Goal: Task Accomplishment & Management: Use online tool/utility

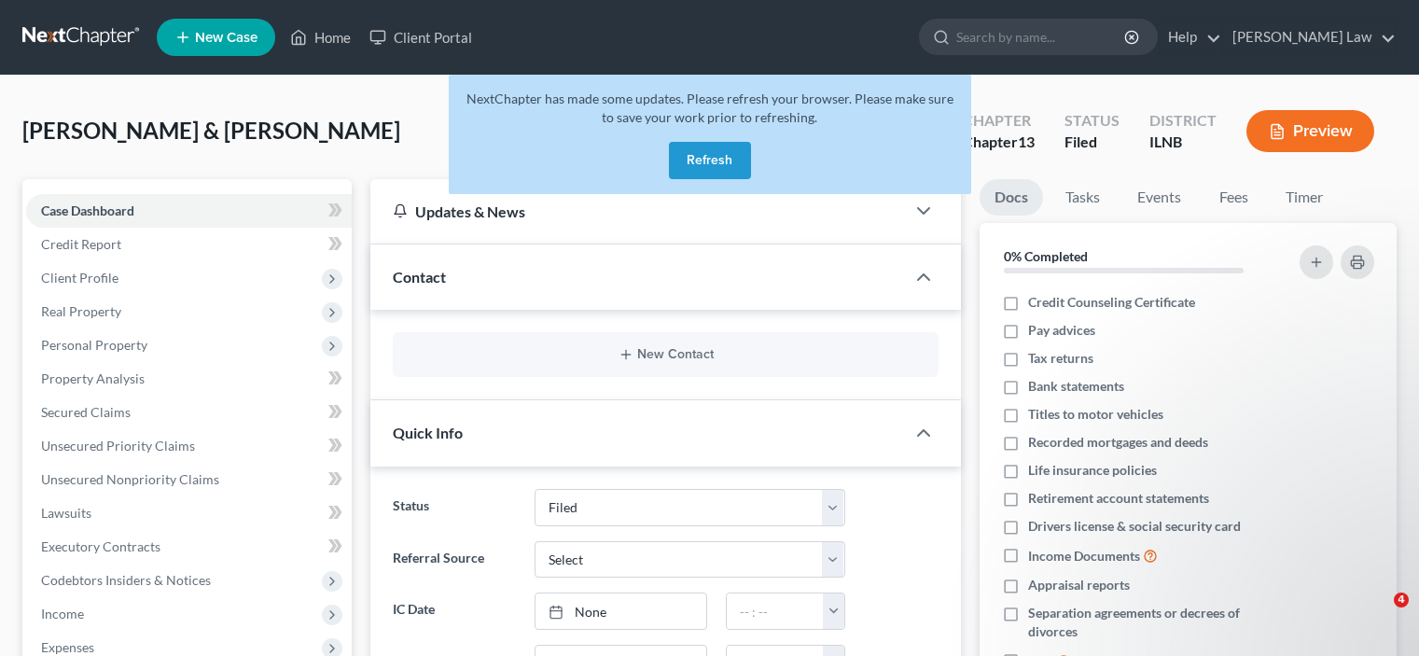
select select "6"
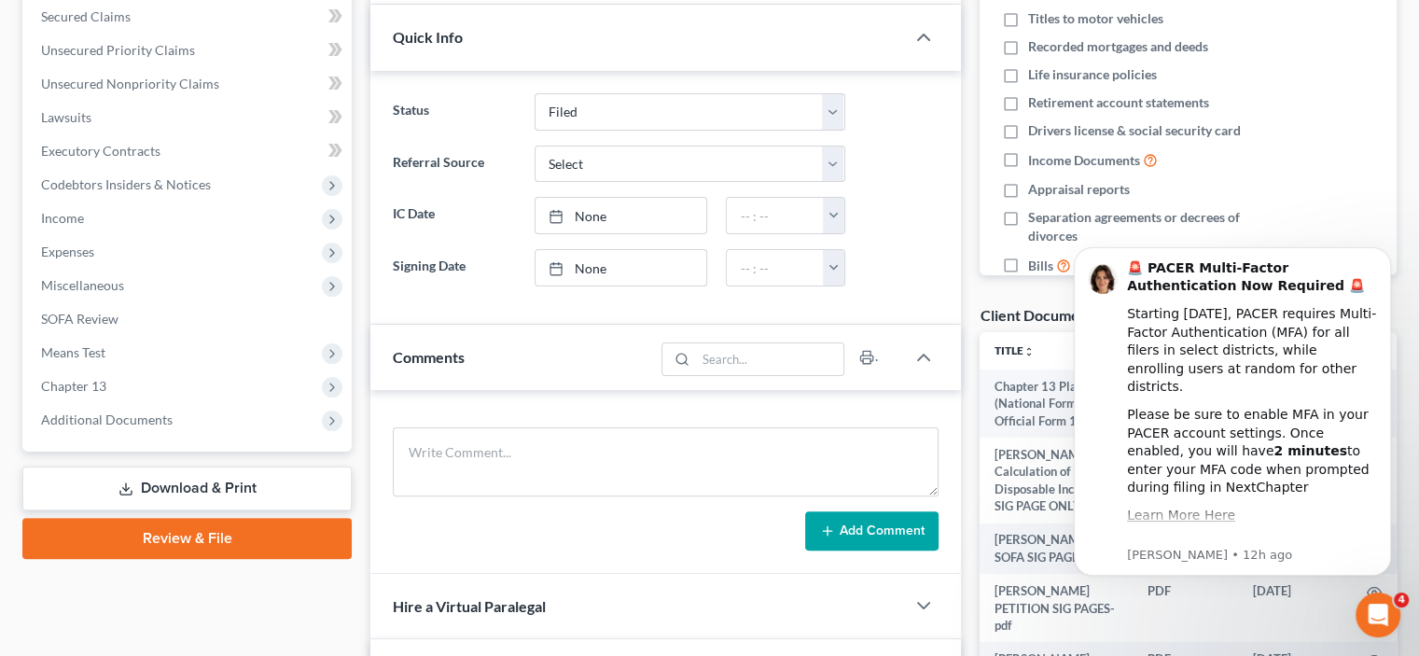
scroll to position [560, 0]
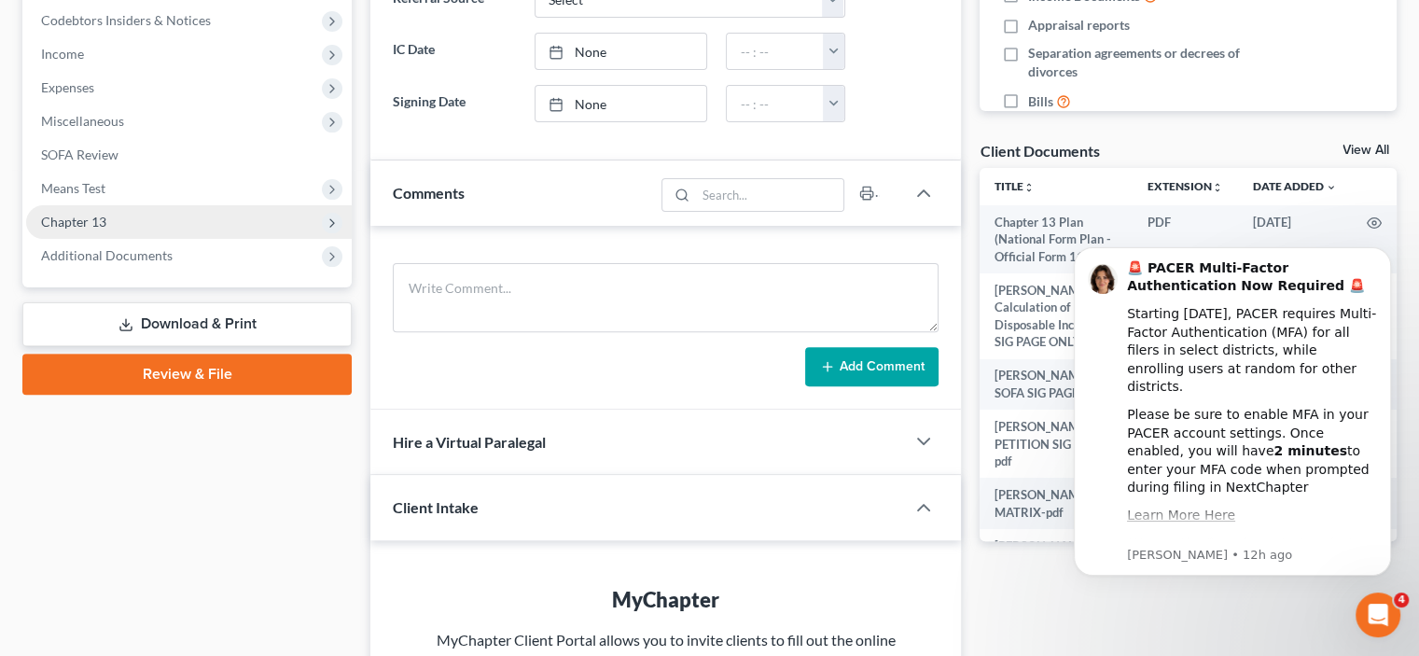
click at [80, 229] on span "Chapter 13" at bounding box center [73, 222] width 65 height 16
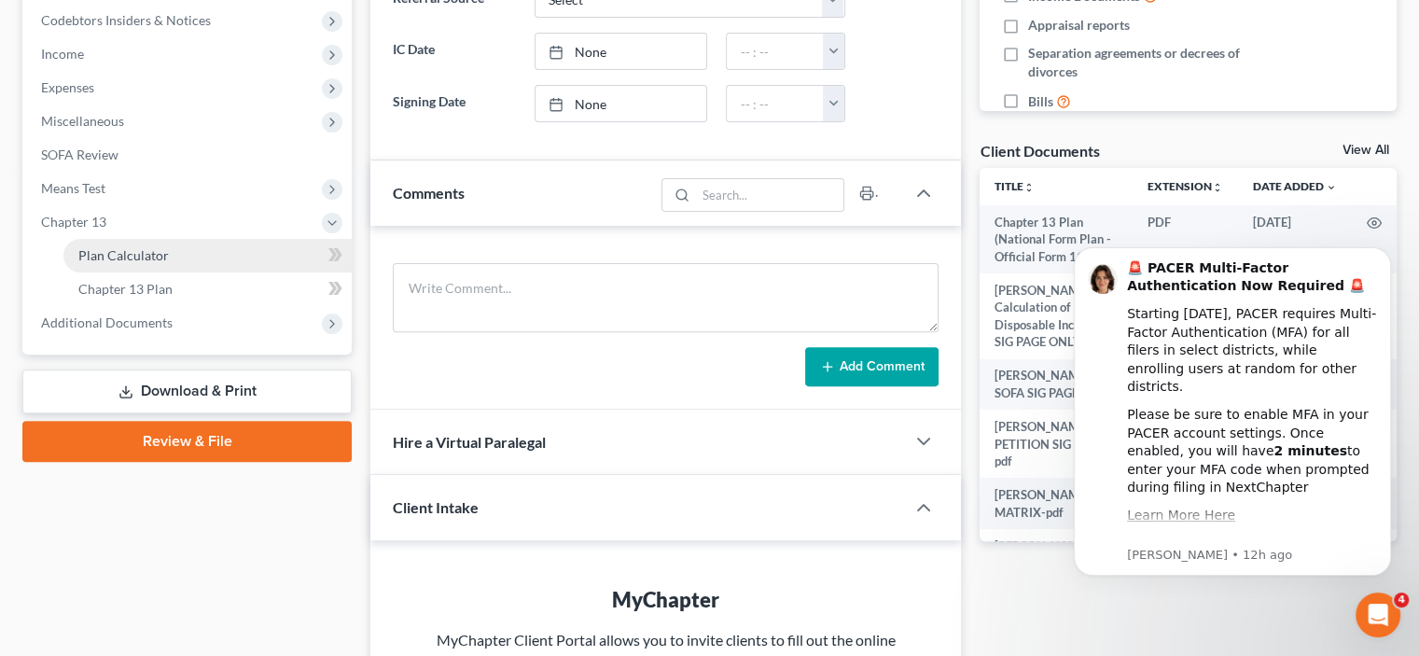
click at [157, 253] on span "Plan Calculator" at bounding box center [123, 255] width 91 height 16
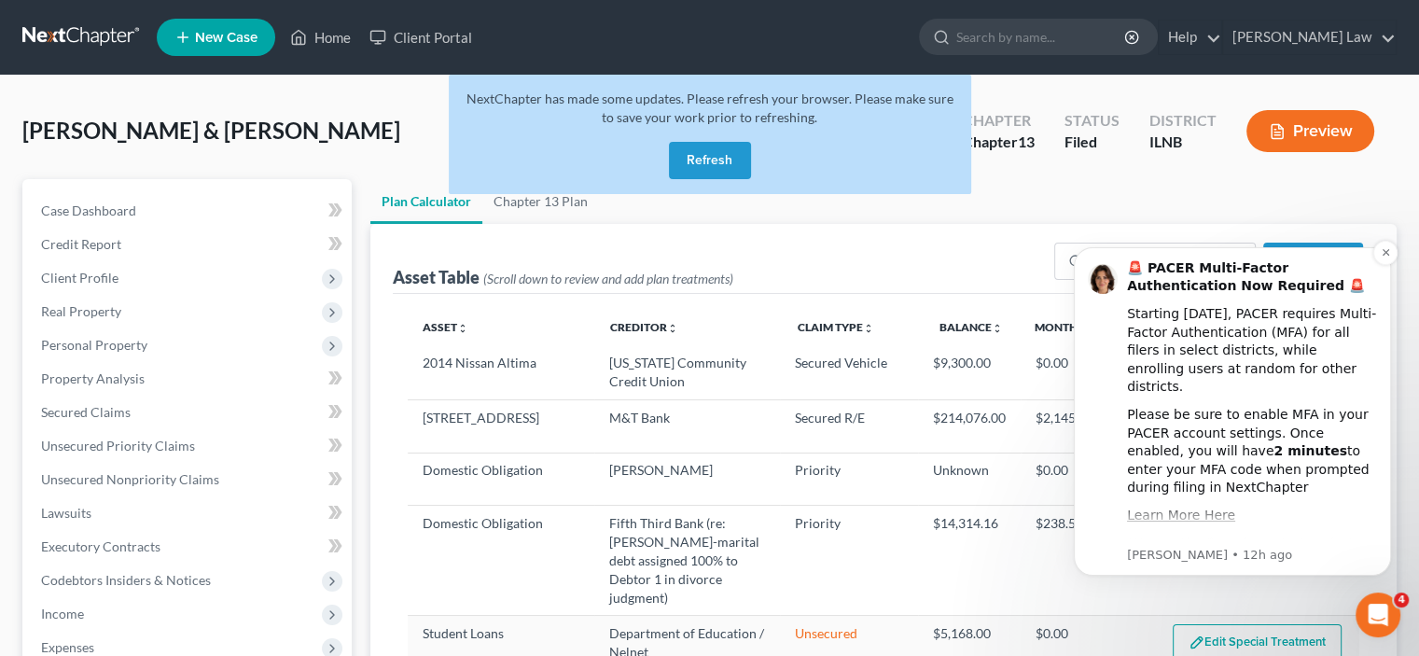
select select "59"
click at [1379, 599] on div "Open Intercom Messenger" at bounding box center [1378, 615] width 62 height 62
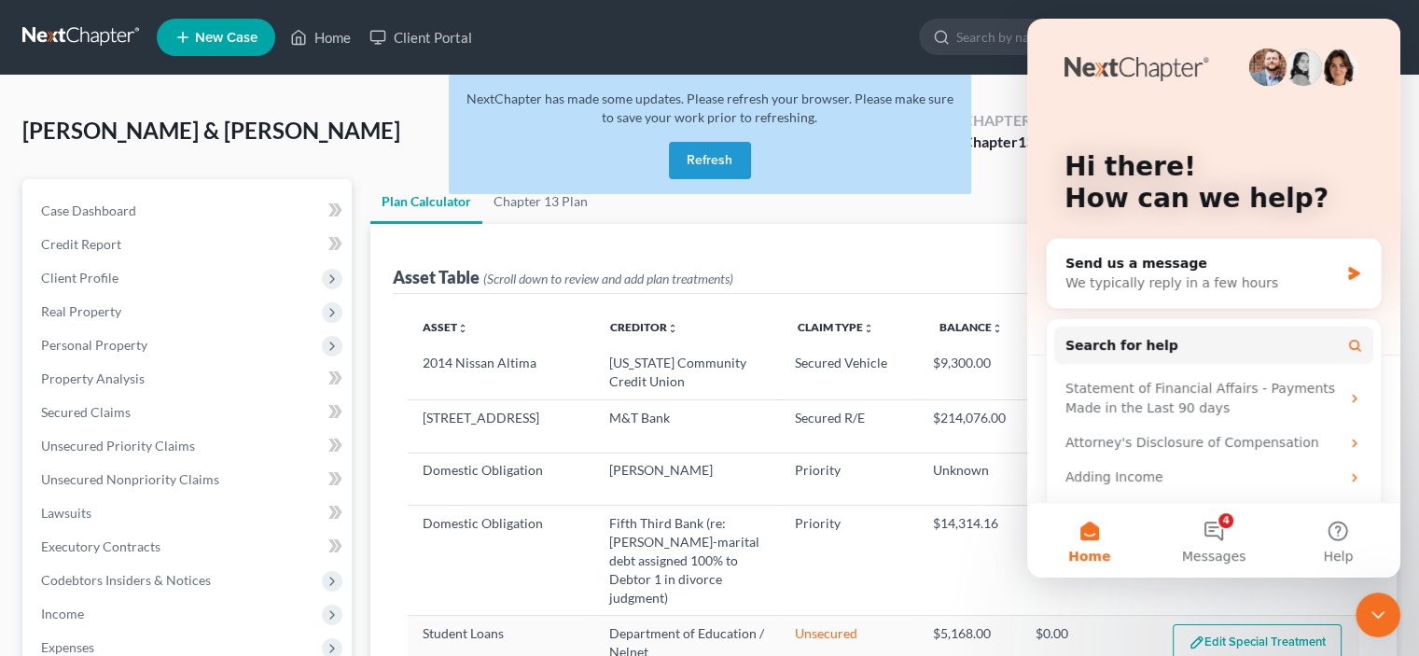
click at [1375, 621] on icon "Close Intercom Messenger" at bounding box center [1378, 615] width 22 height 22
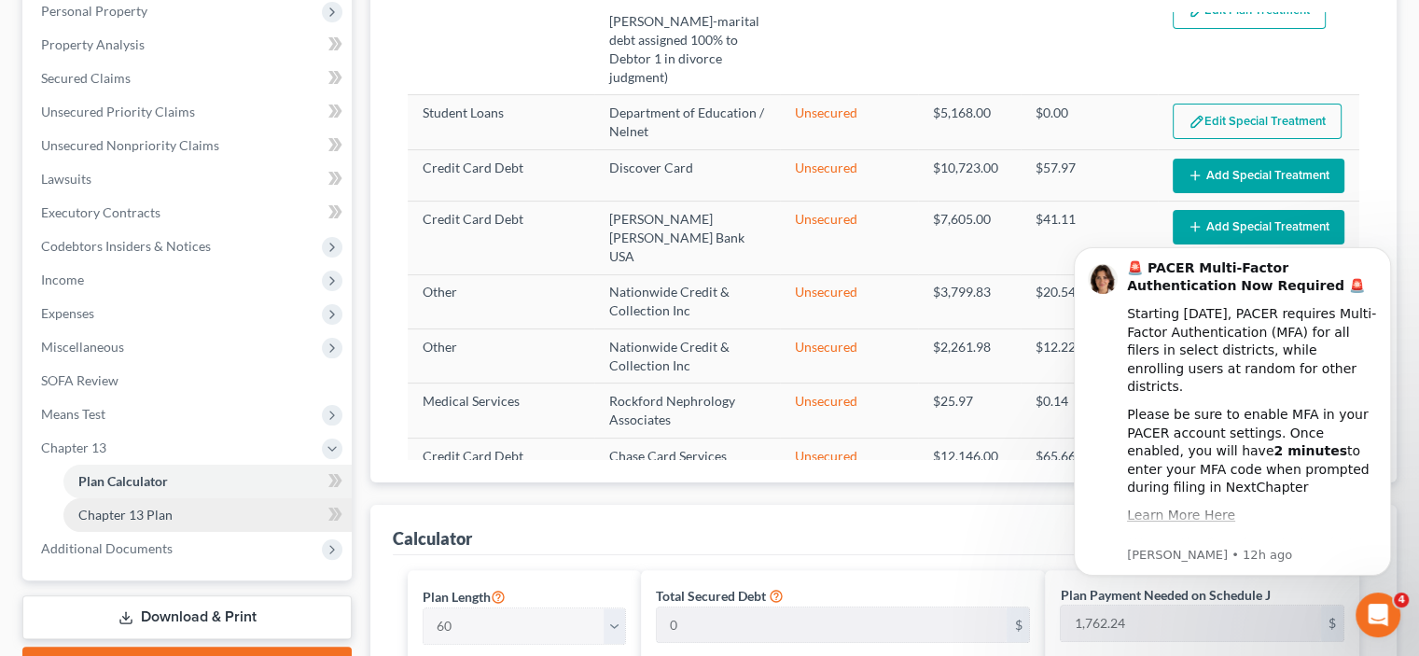
scroll to position [373, 0]
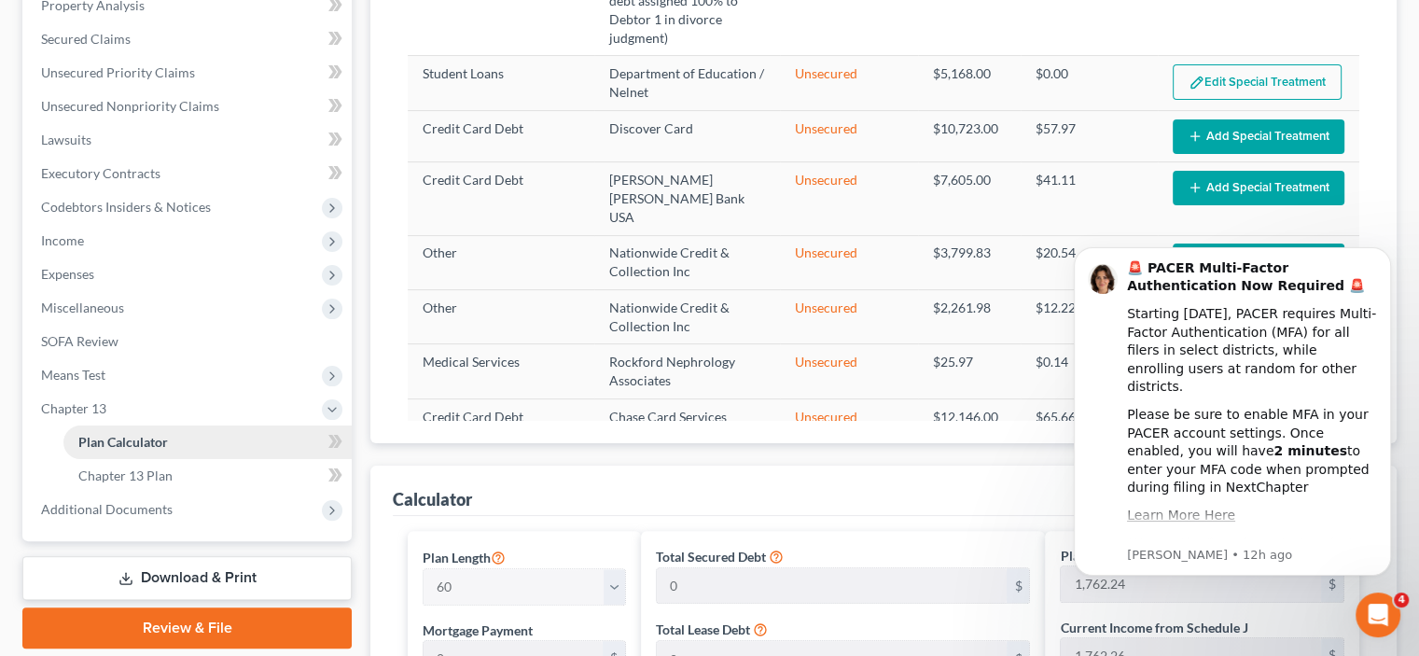
click at [188, 436] on link "Plan Calculator" at bounding box center [207, 443] width 288 height 34
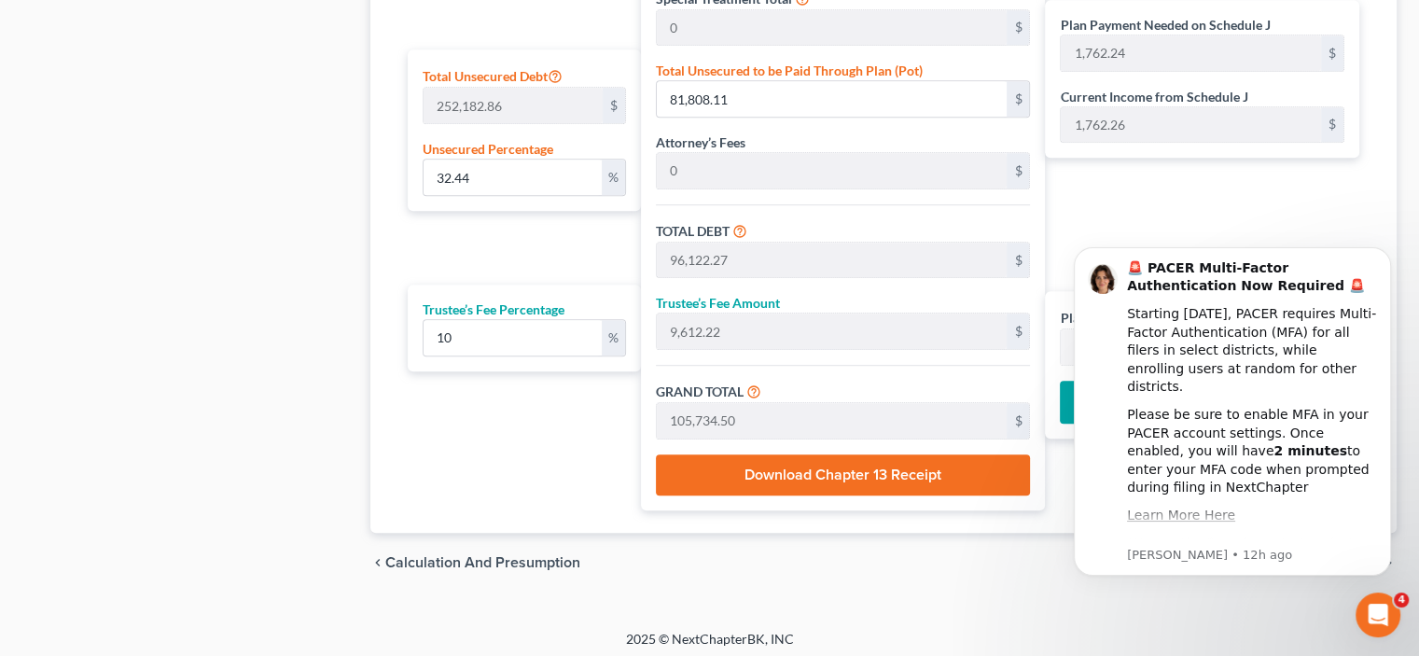
scroll to position [1157, 0]
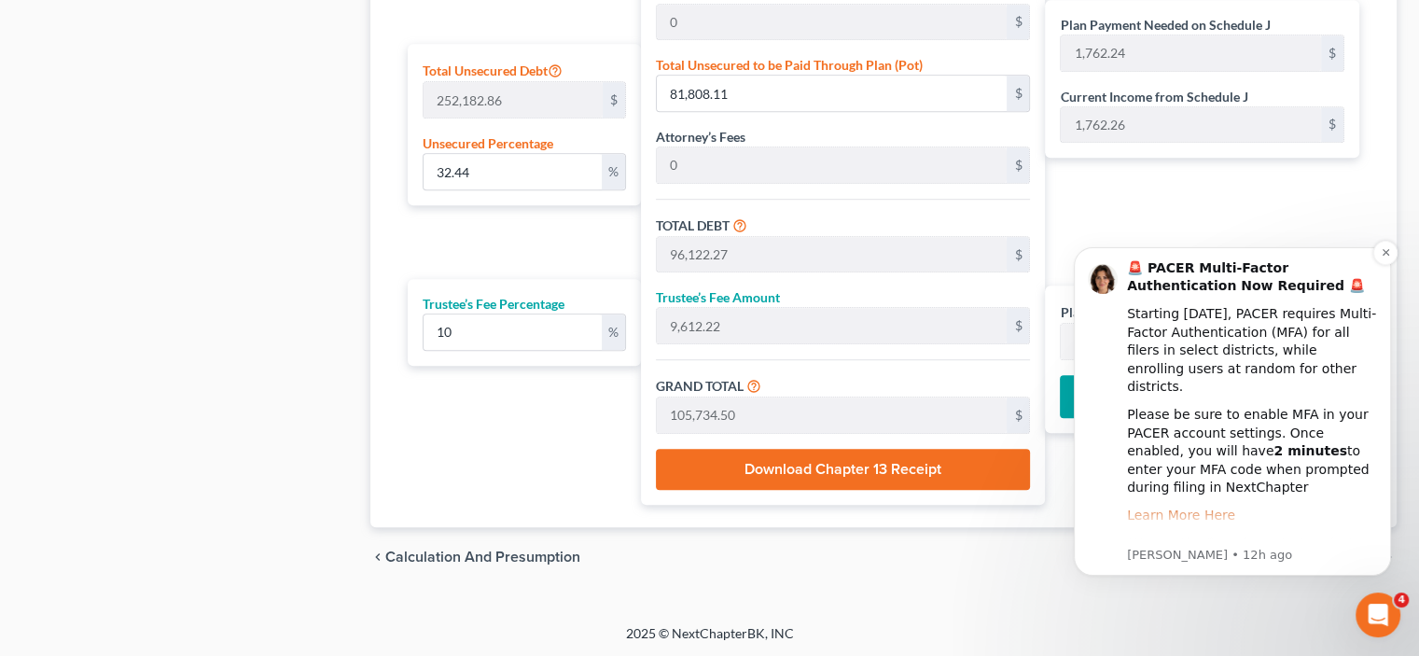
click at [1205, 508] on link "Learn More Here" at bounding box center [1181, 515] width 108 height 15
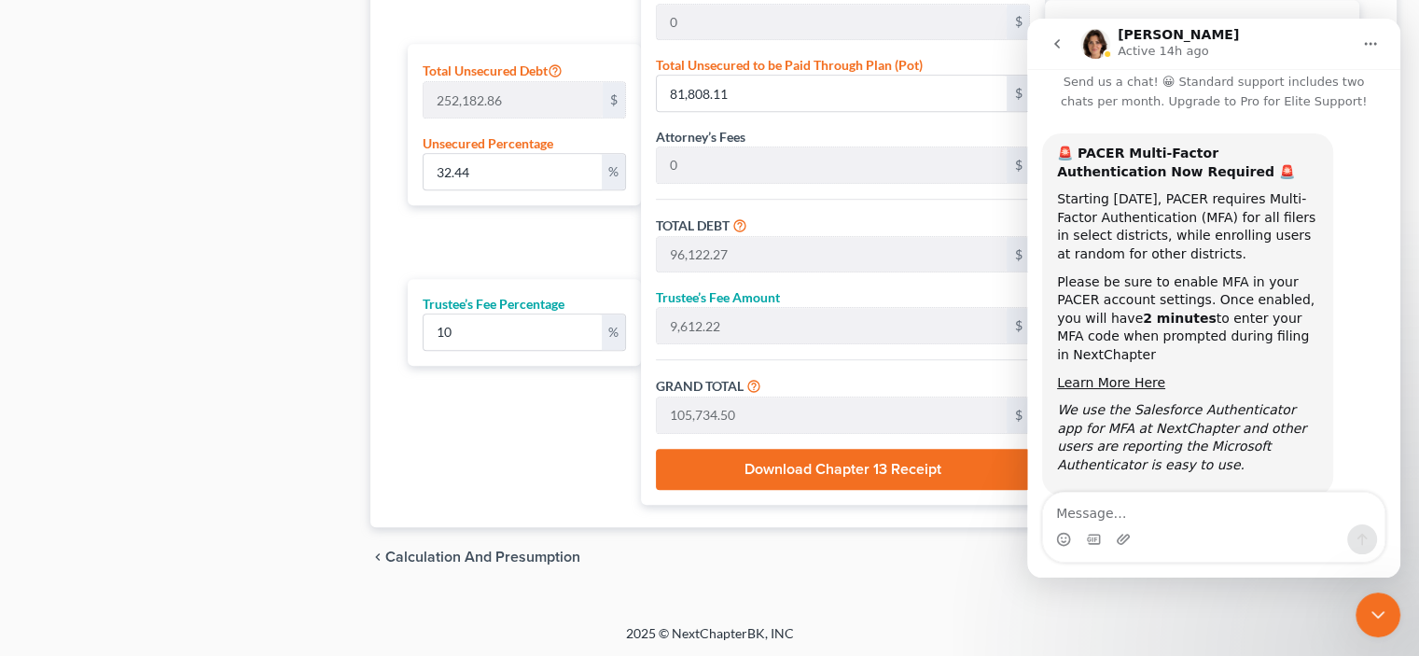
scroll to position [54, 0]
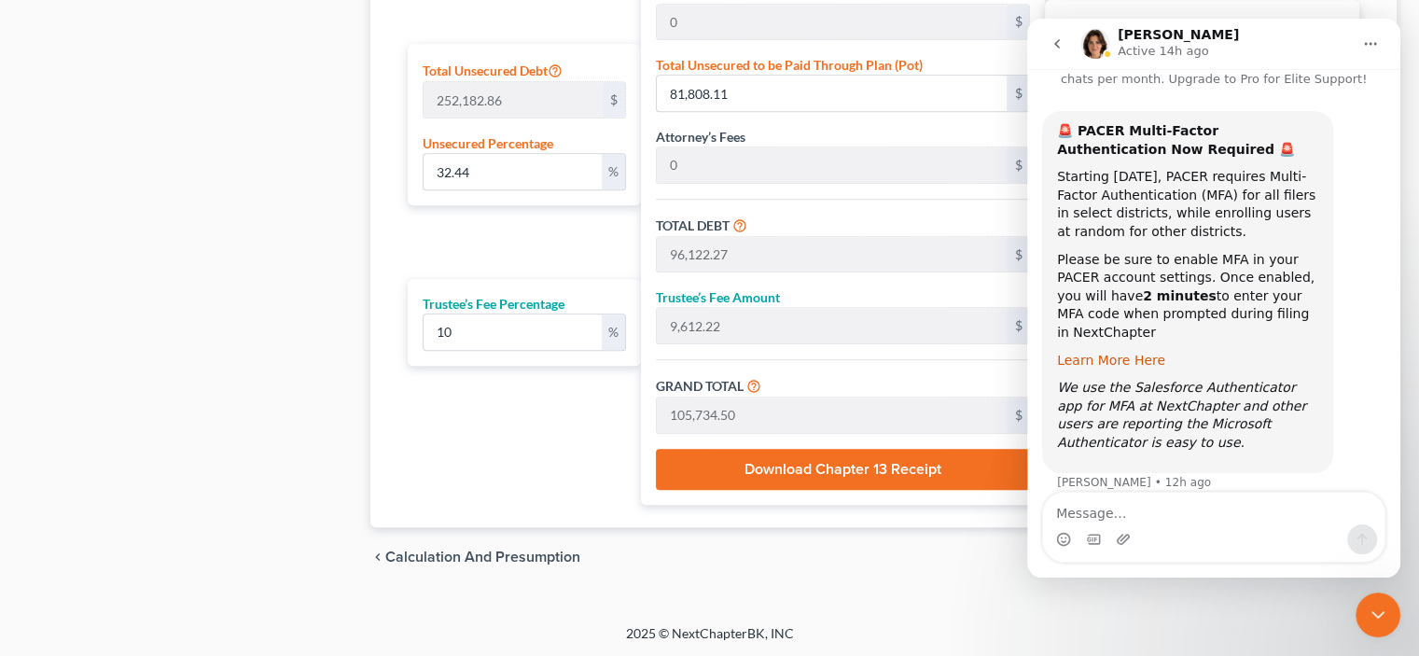
click at [1086, 353] on link "Learn More Here" at bounding box center [1111, 360] width 108 height 15
click at [1363, 44] on icon "Home" at bounding box center [1370, 43] width 15 height 15
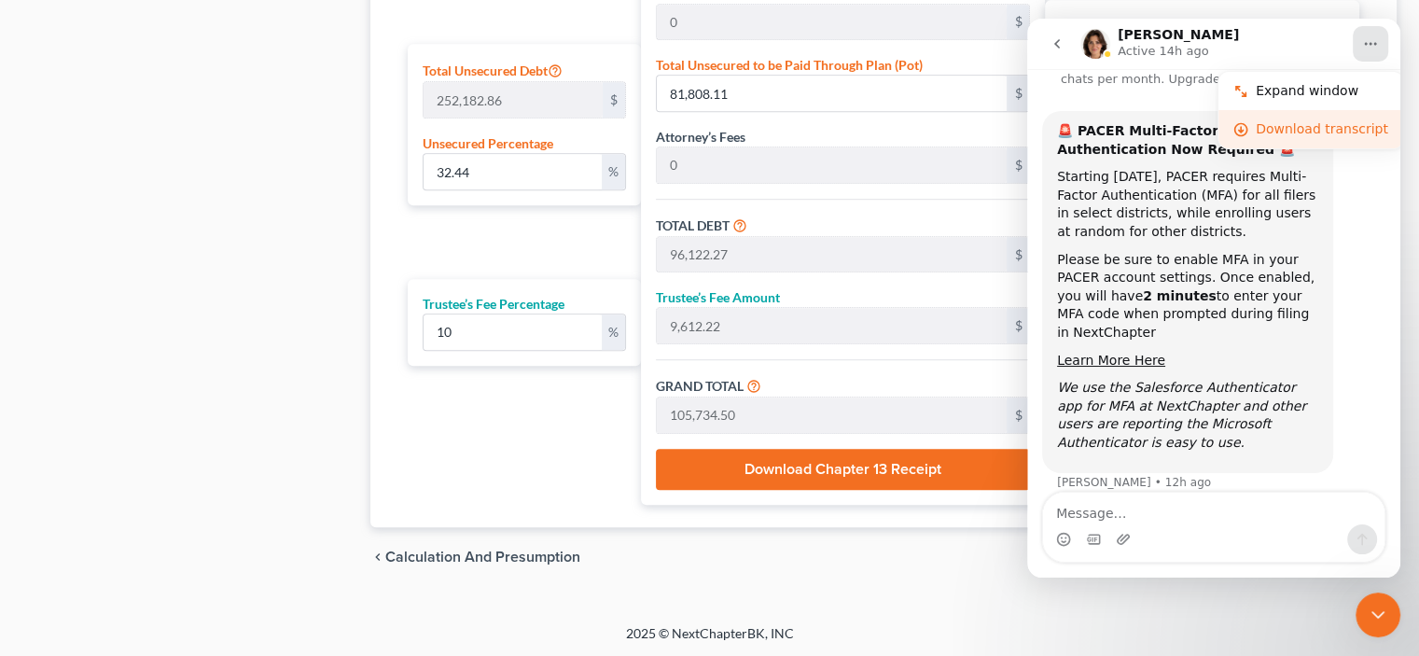
click at [1349, 121] on div "Download transcript" at bounding box center [1322, 129] width 133 height 20
click at [1370, 614] on icon "Close Intercom Messenger" at bounding box center [1378, 615] width 22 height 22
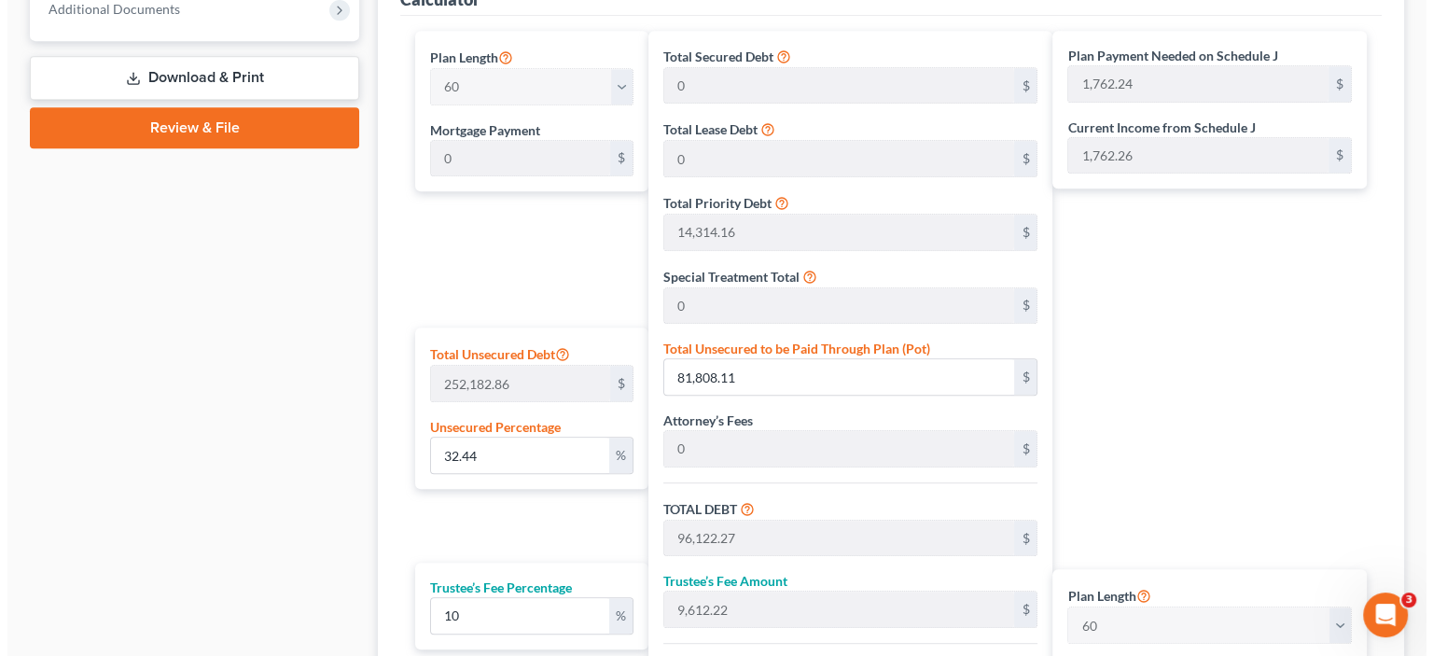
scroll to position [1064, 0]
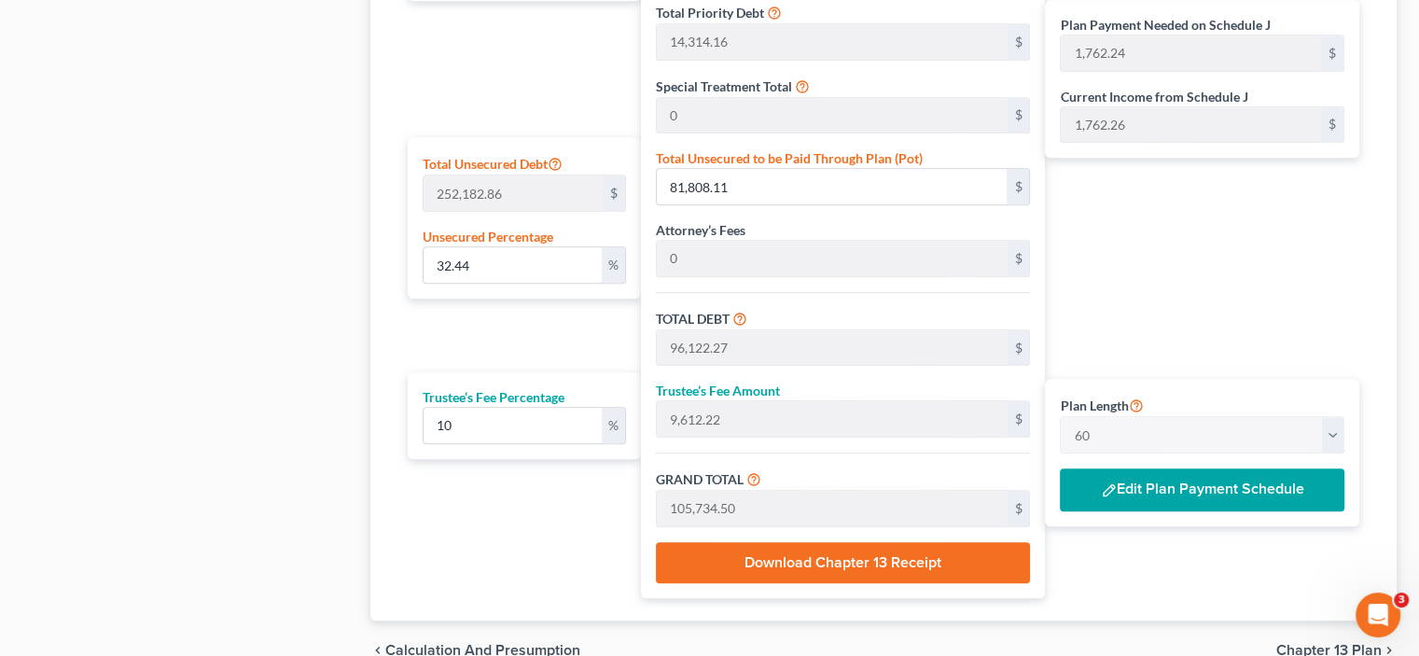
click at [1191, 484] on button "Edit Plan Payment Schedule" at bounding box center [1202, 489] width 285 height 43
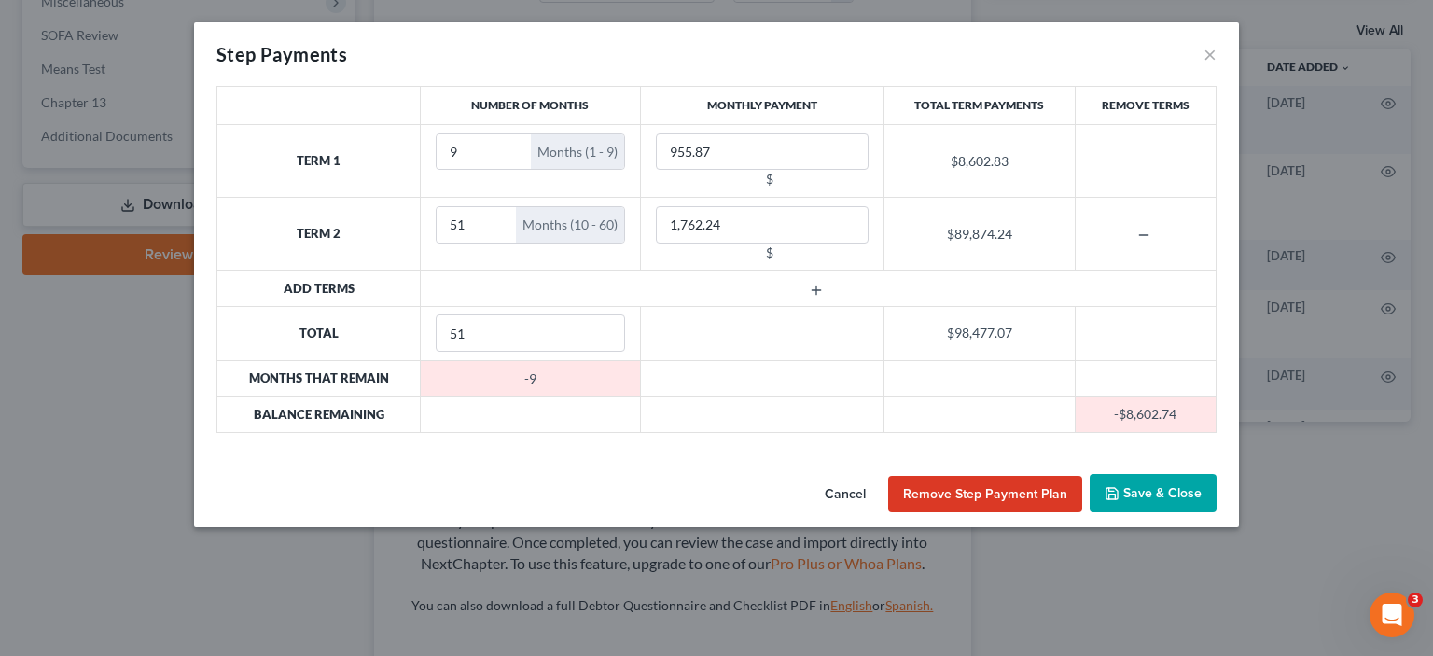
scroll to position [830, 0]
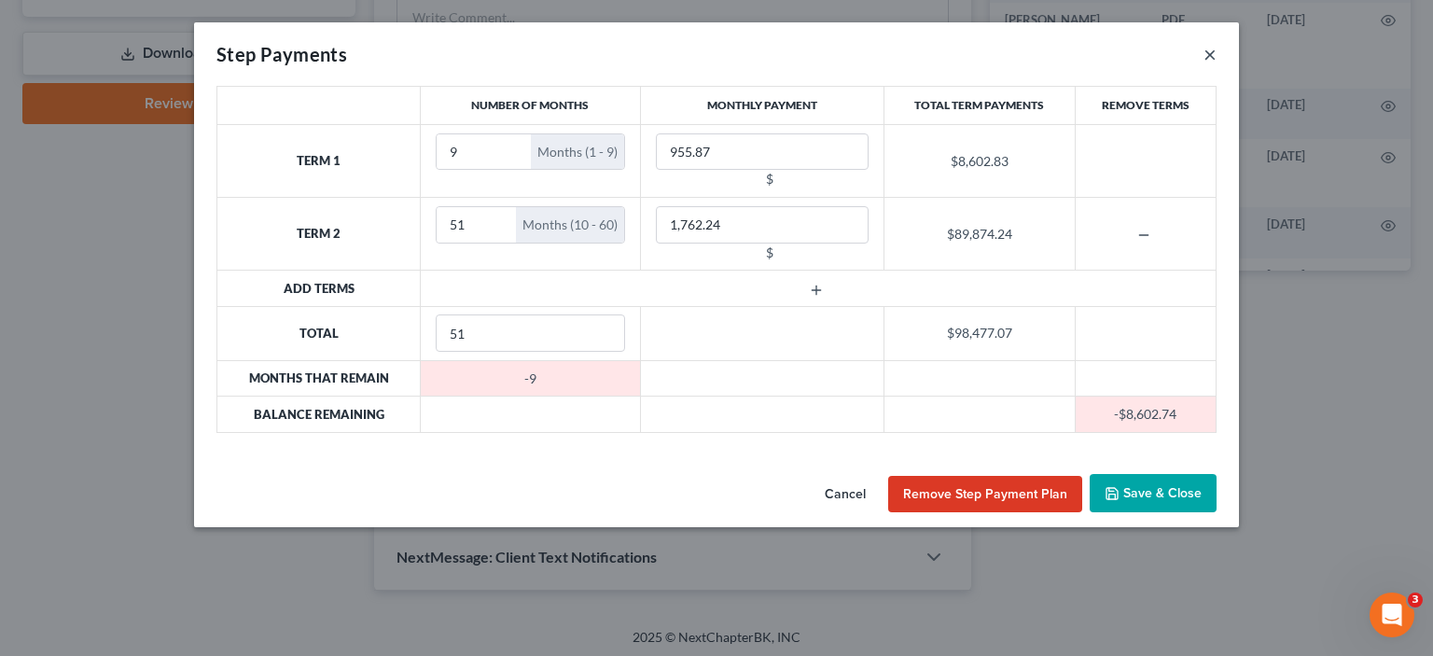
click at [1206, 59] on button "×" at bounding box center [1210, 54] width 13 height 22
click at [1209, 57] on button "×" at bounding box center [1210, 54] width 13 height 22
click at [1179, 501] on button "Save & Close" at bounding box center [1153, 493] width 127 height 39
click at [853, 484] on button "Cancel" at bounding box center [845, 494] width 71 height 37
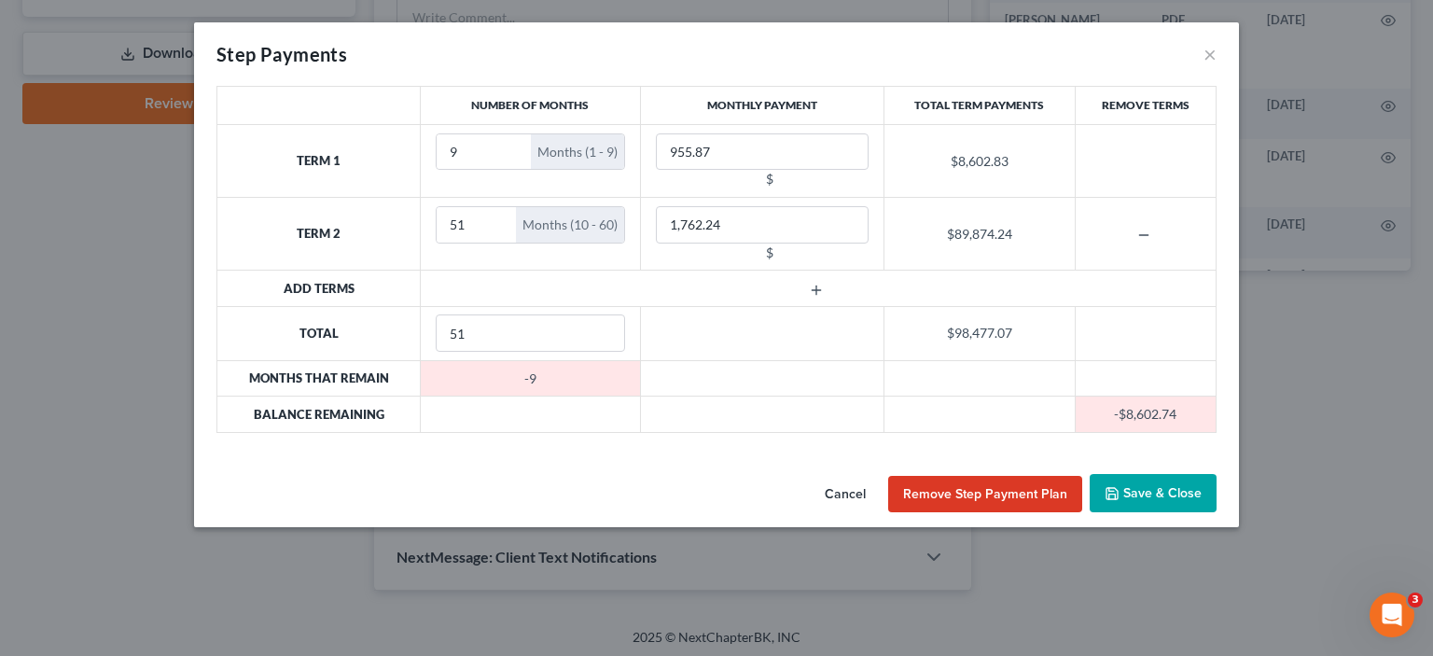
click at [866, 495] on button "Cancel" at bounding box center [845, 494] width 71 height 37
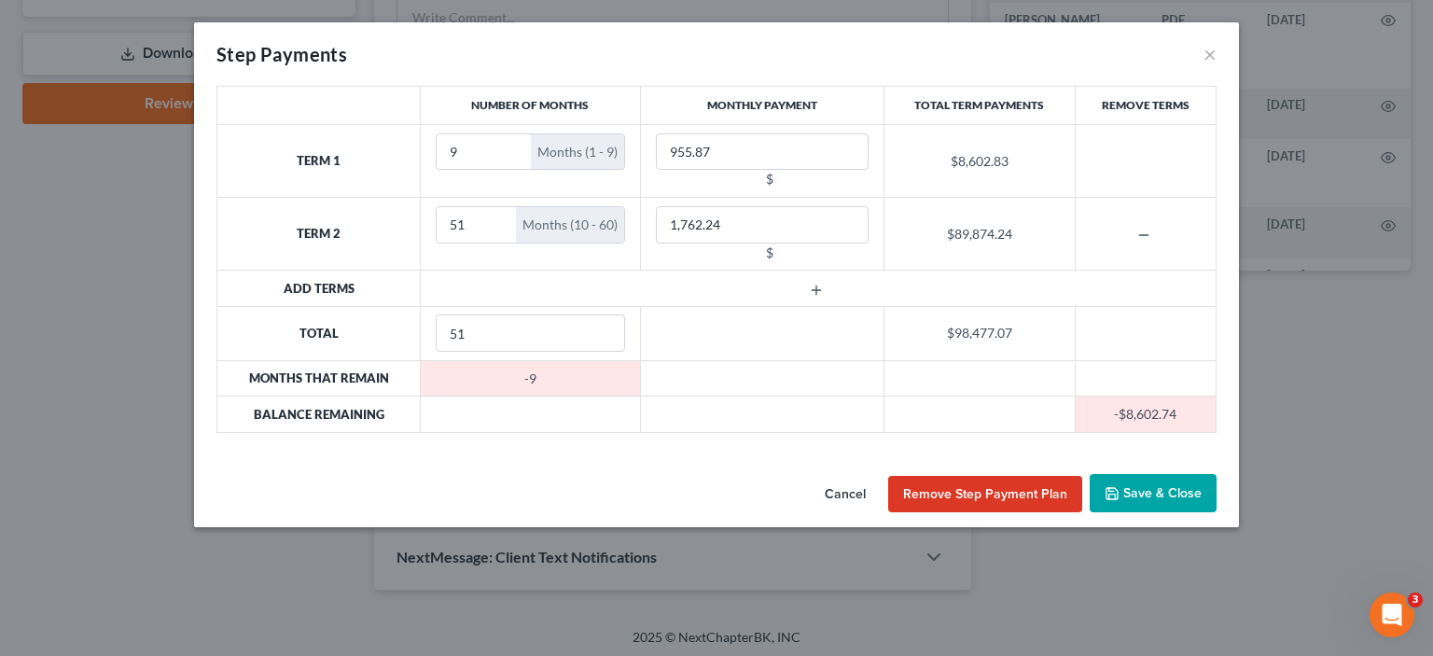
click at [866, 495] on button "Cancel" at bounding box center [845, 494] width 71 height 37
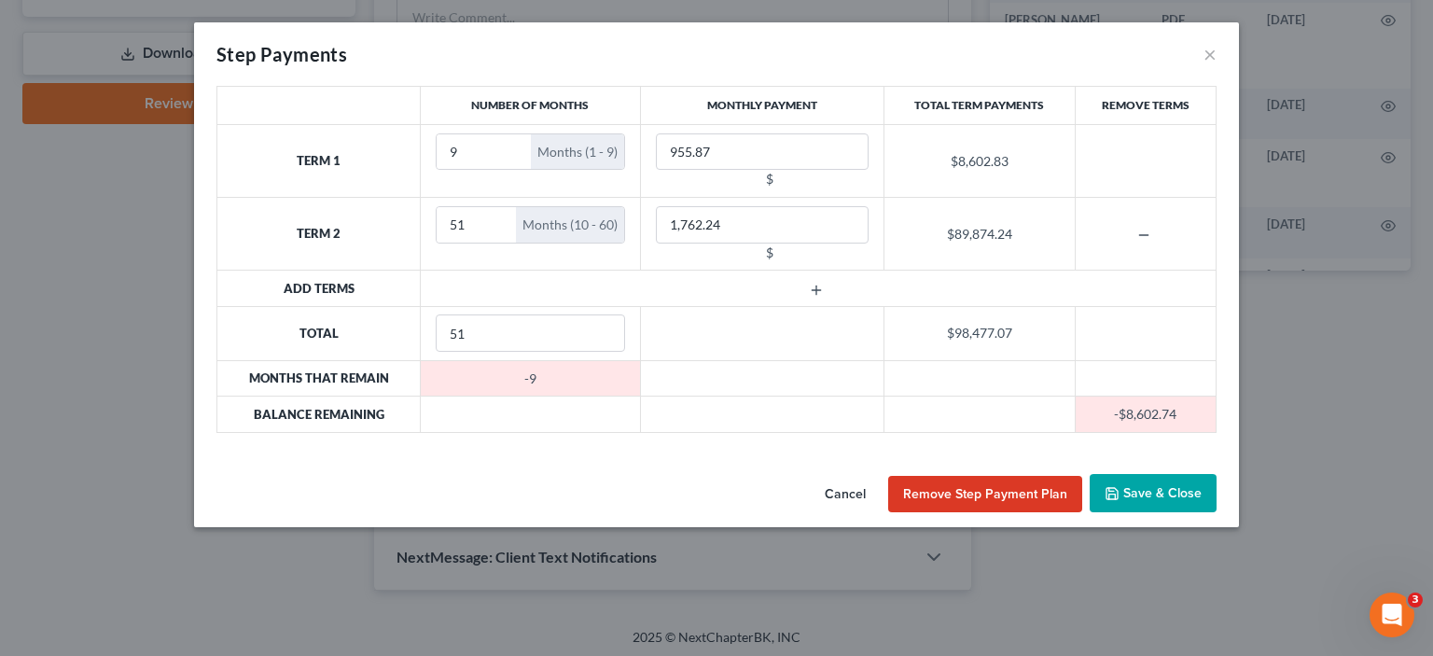
click at [866, 495] on button "Cancel" at bounding box center [845, 494] width 71 height 37
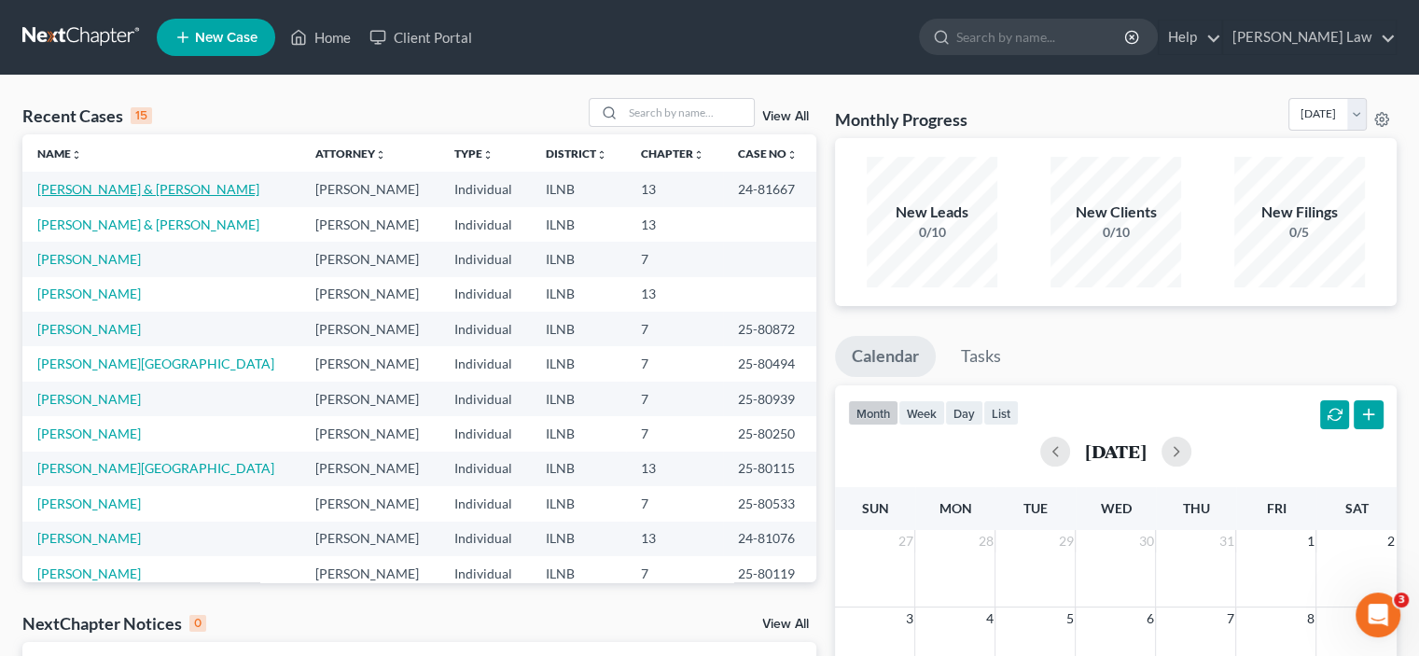
click at [163, 190] on link "[PERSON_NAME] & [PERSON_NAME]" at bounding box center [148, 189] width 222 height 16
select select "6"
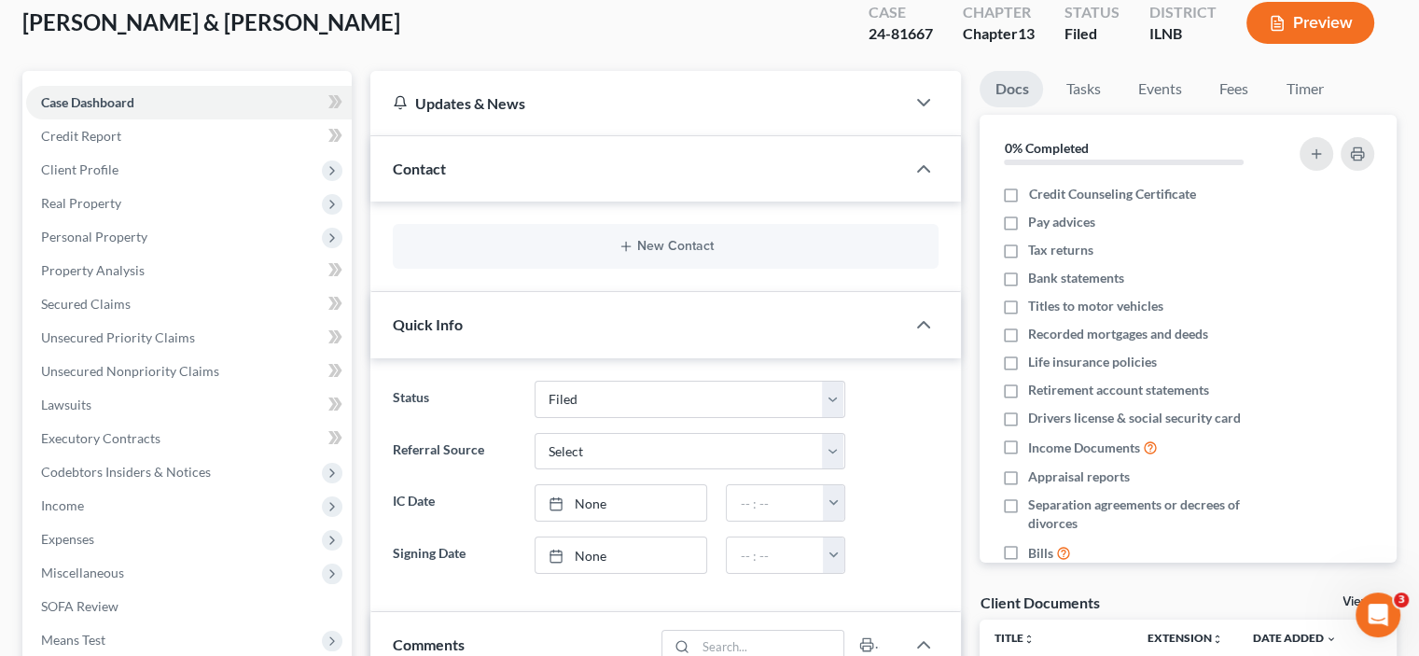
scroll to position [467, 0]
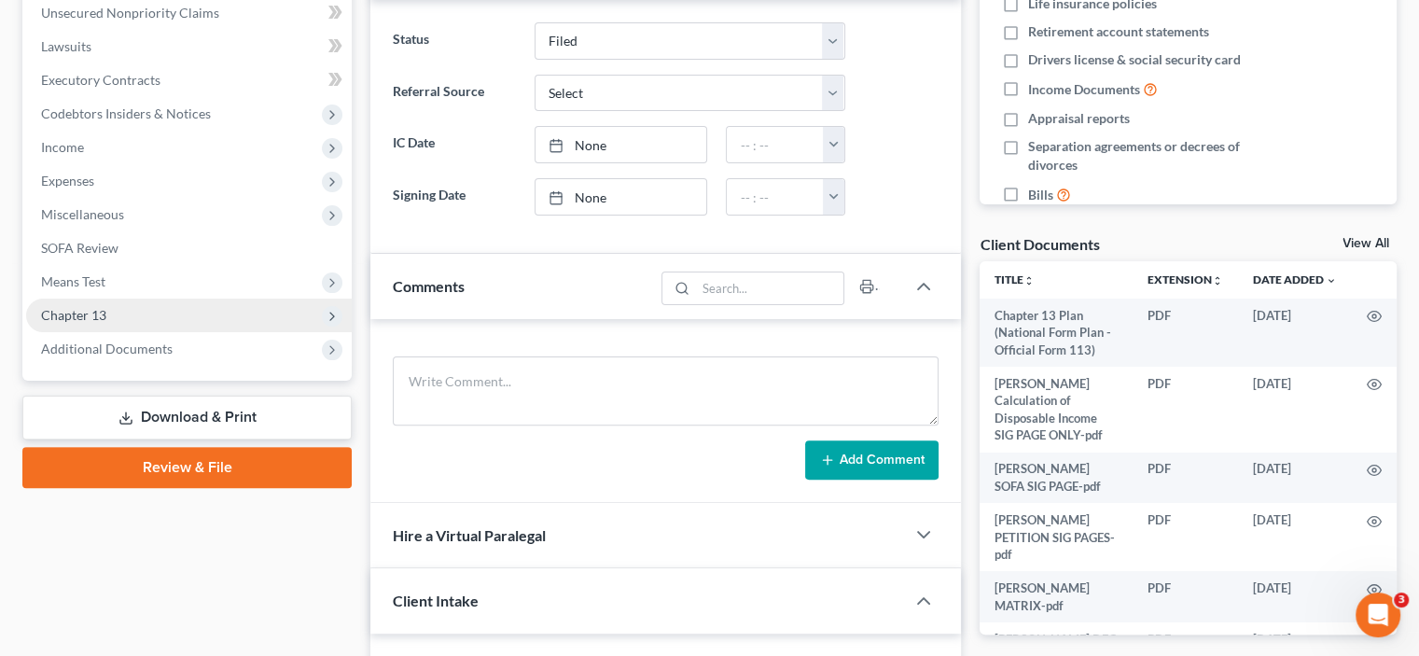
click at [175, 306] on span "Chapter 13" at bounding box center [189, 316] width 326 height 34
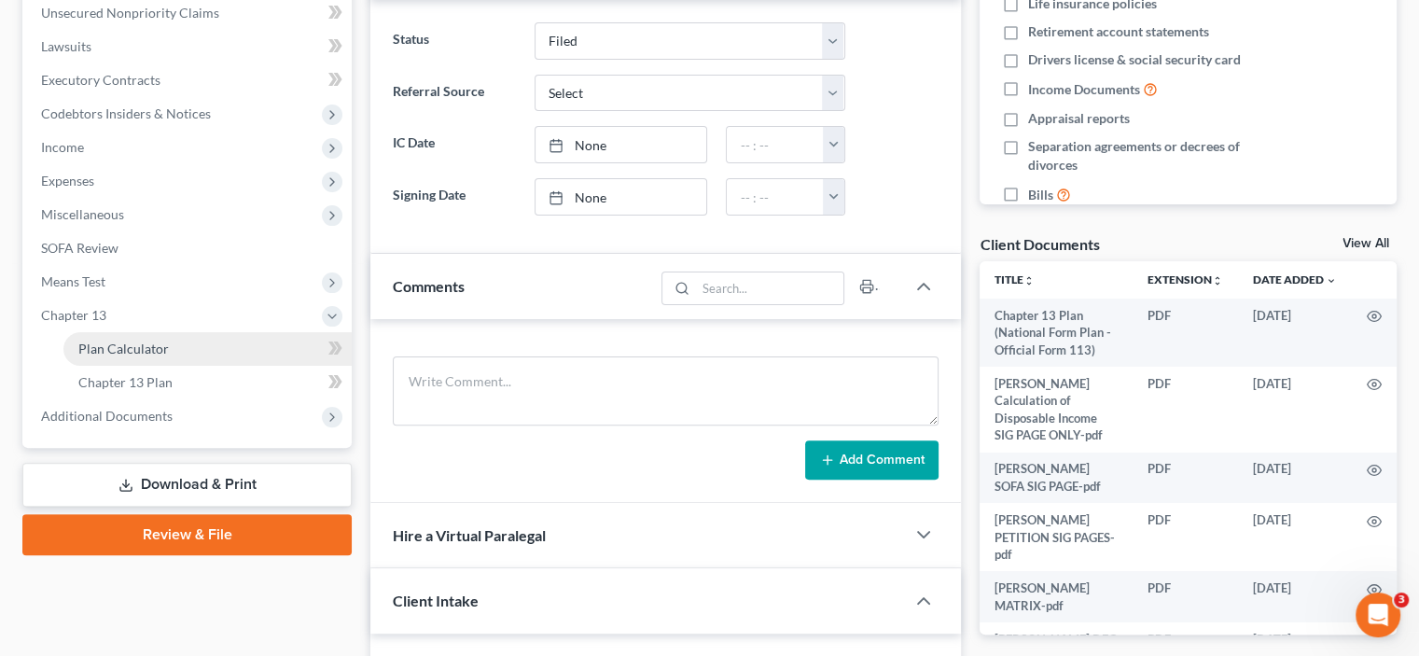
click at [177, 356] on link "Plan Calculator" at bounding box center [207, 349] width 288 height 34
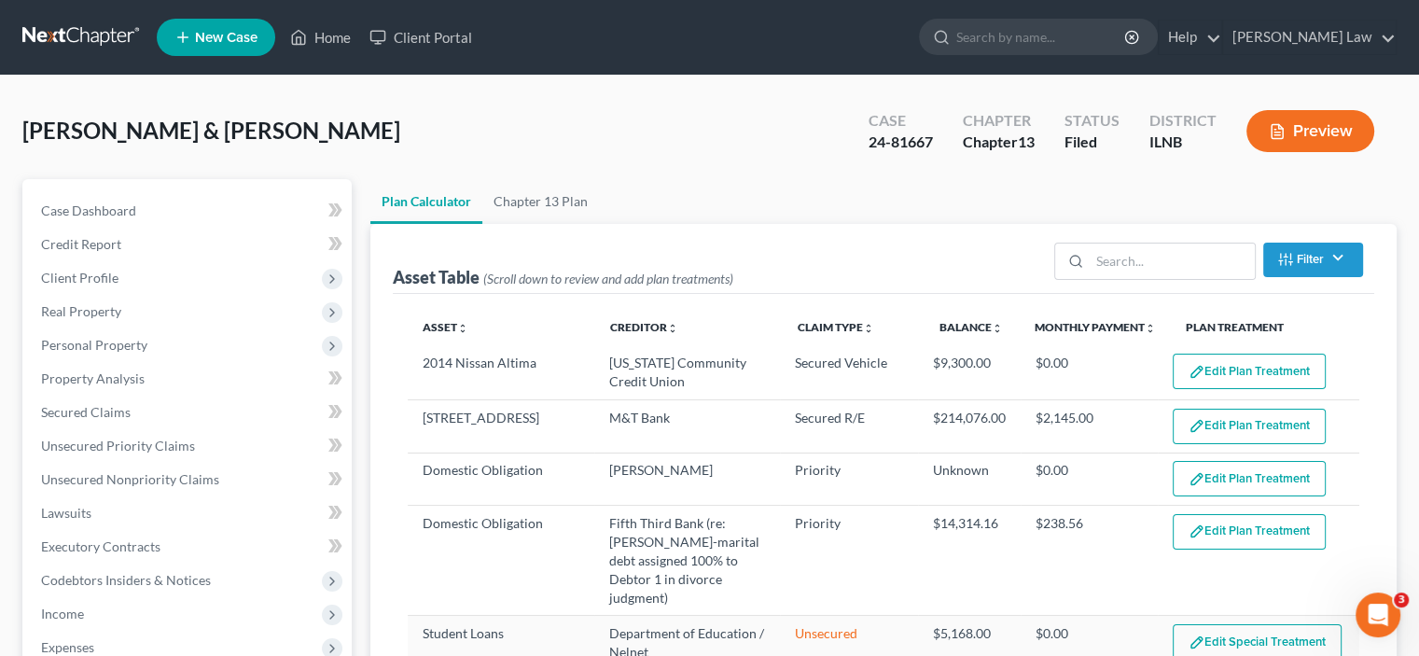
select select "59"
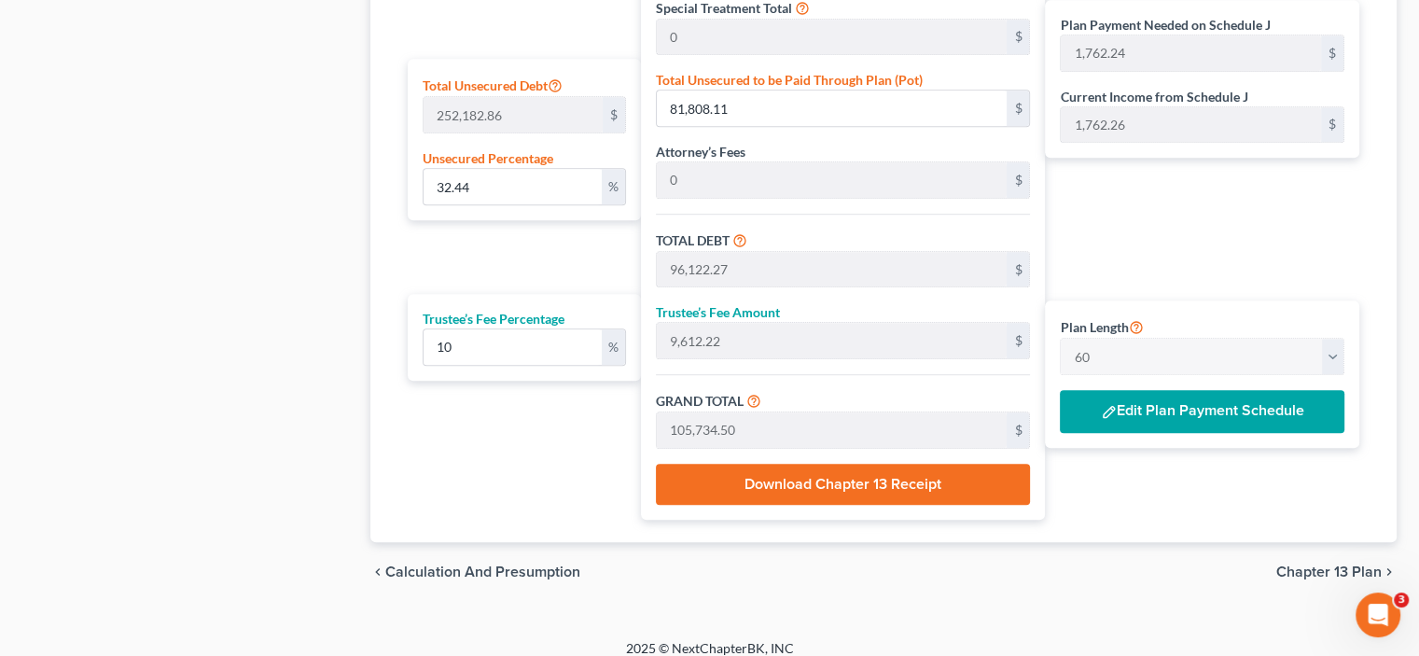
scroll to position [1157, 0]
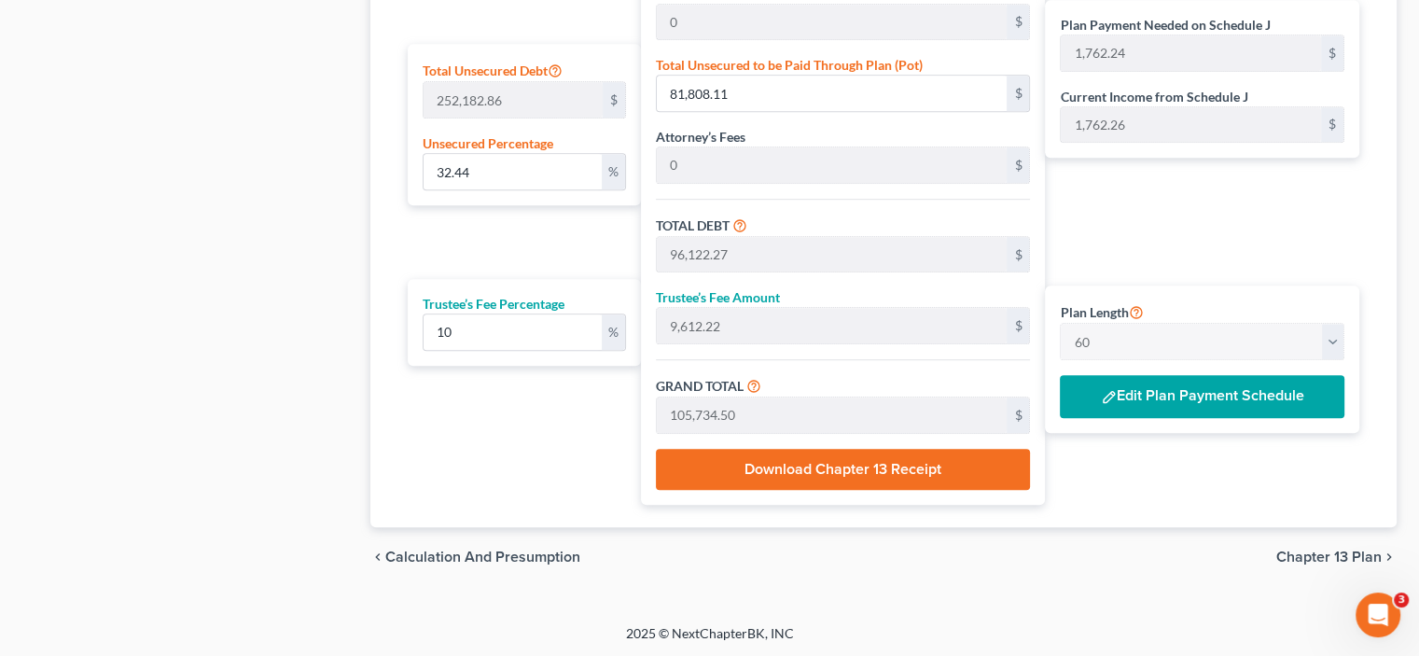
click at [1346, 551] on span "Chapter 13 Plan" at bounding box center [1329, 557] width 105 height 15
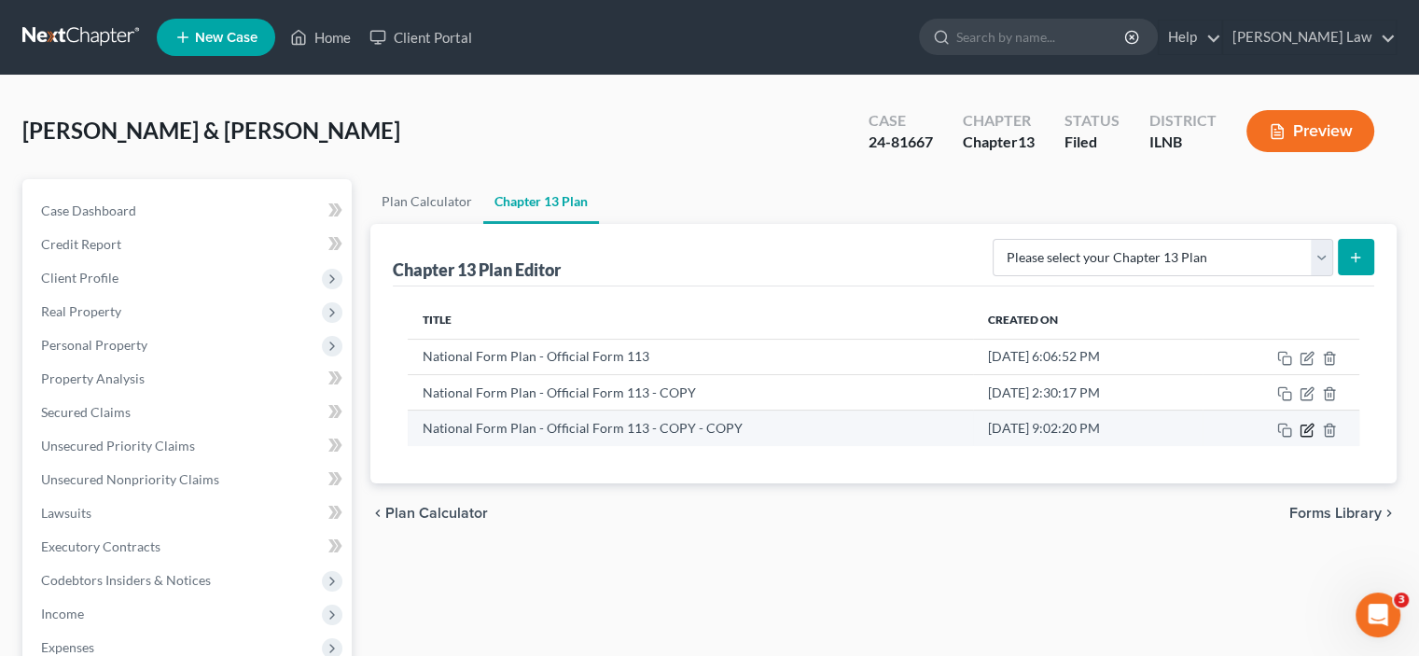
click at [1307, 428] on icon "button" at bounding box center [1307, 430] width 15 height 15
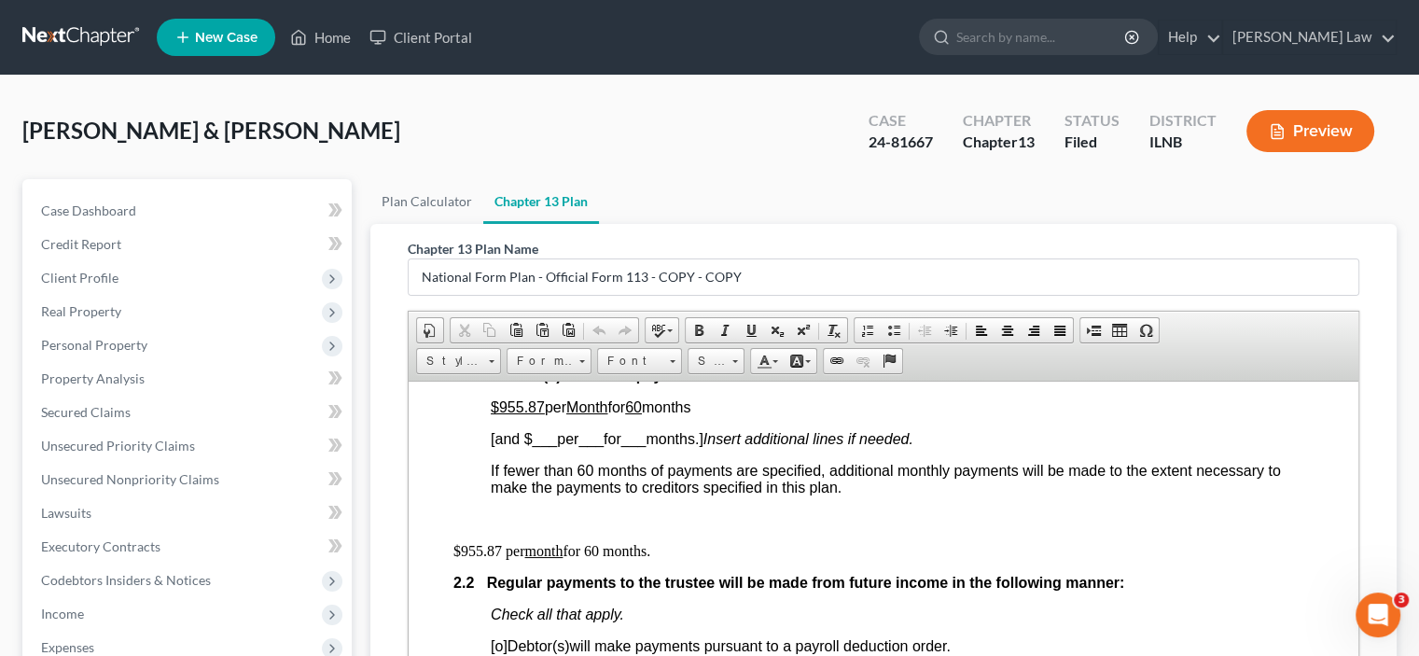
scroll to position [1026, 0]
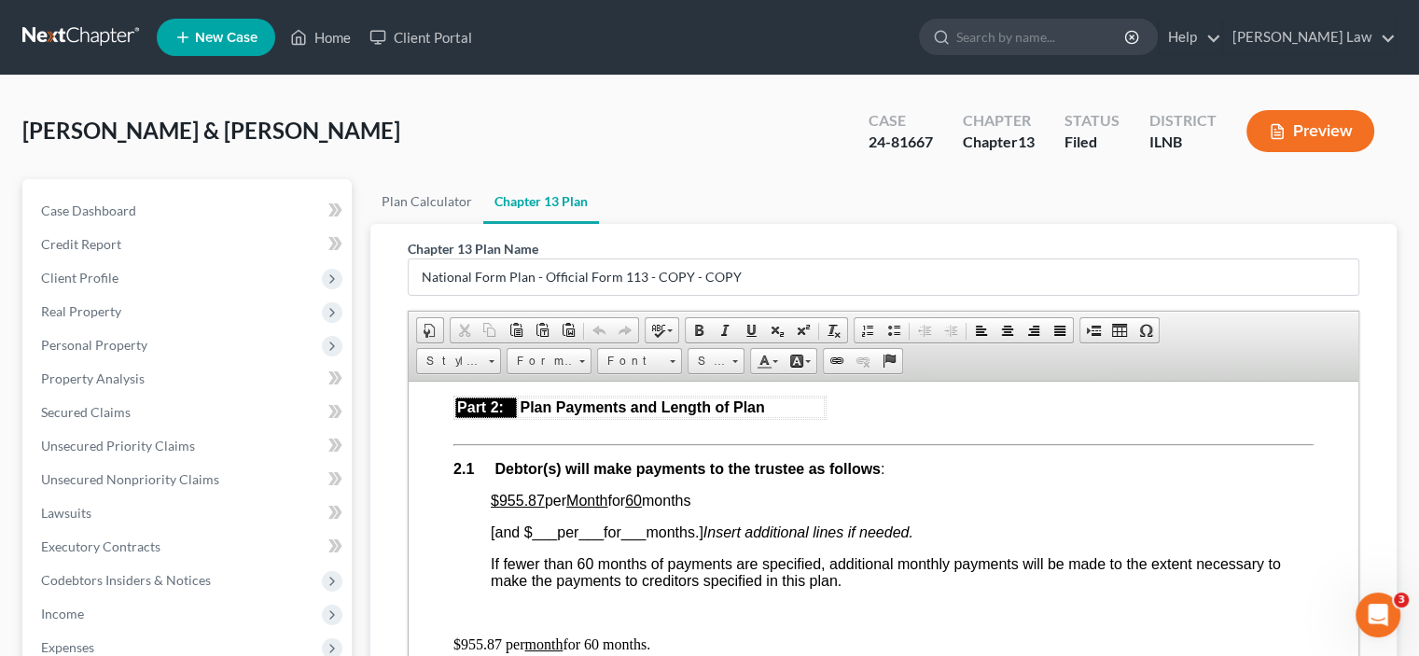
click at [642, 504] on u "60" at bounding box center [633, 500] width 17 height 16
click at [495, 539] on span "[and $ ___ per ___ for ___ months.] Insert additional lines if needed." at bounding box center [702, 531] width 423 height 16
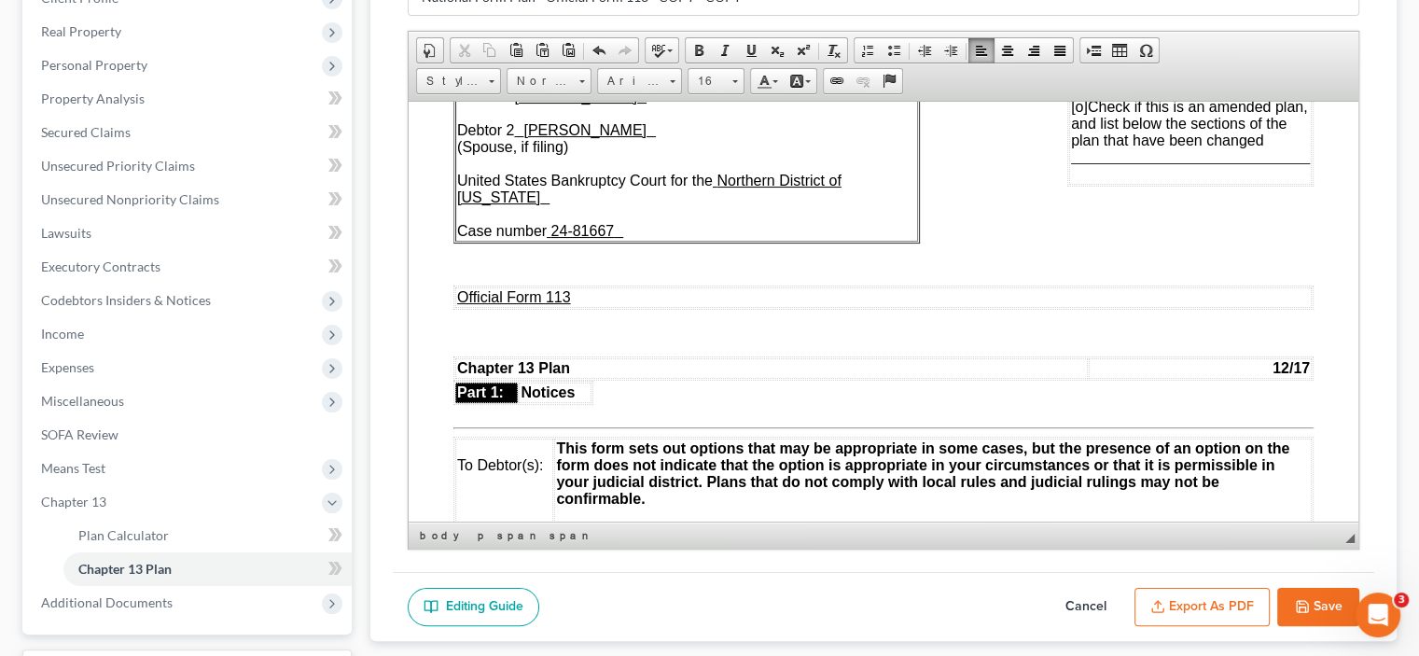
scroll to position [0, 0]
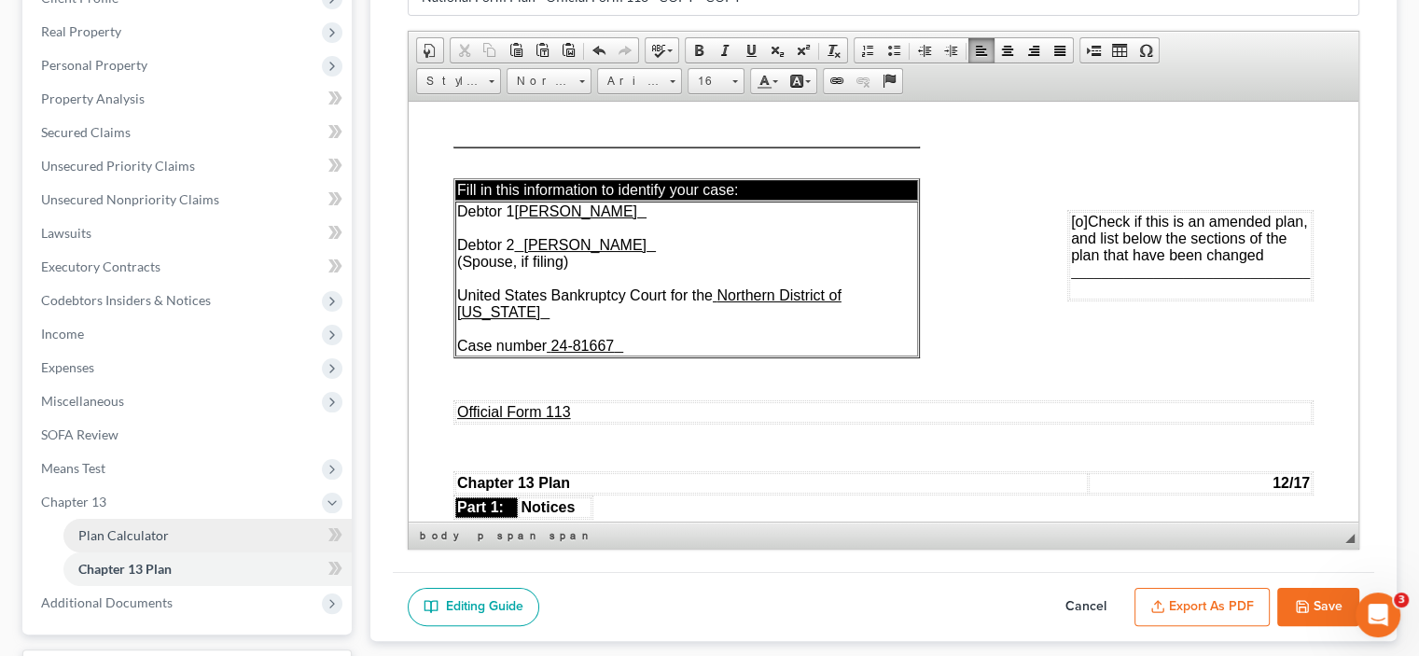
click at [131, 540] on span "Plan Calculator" at bounding box center [123, 535] width 91 height 16
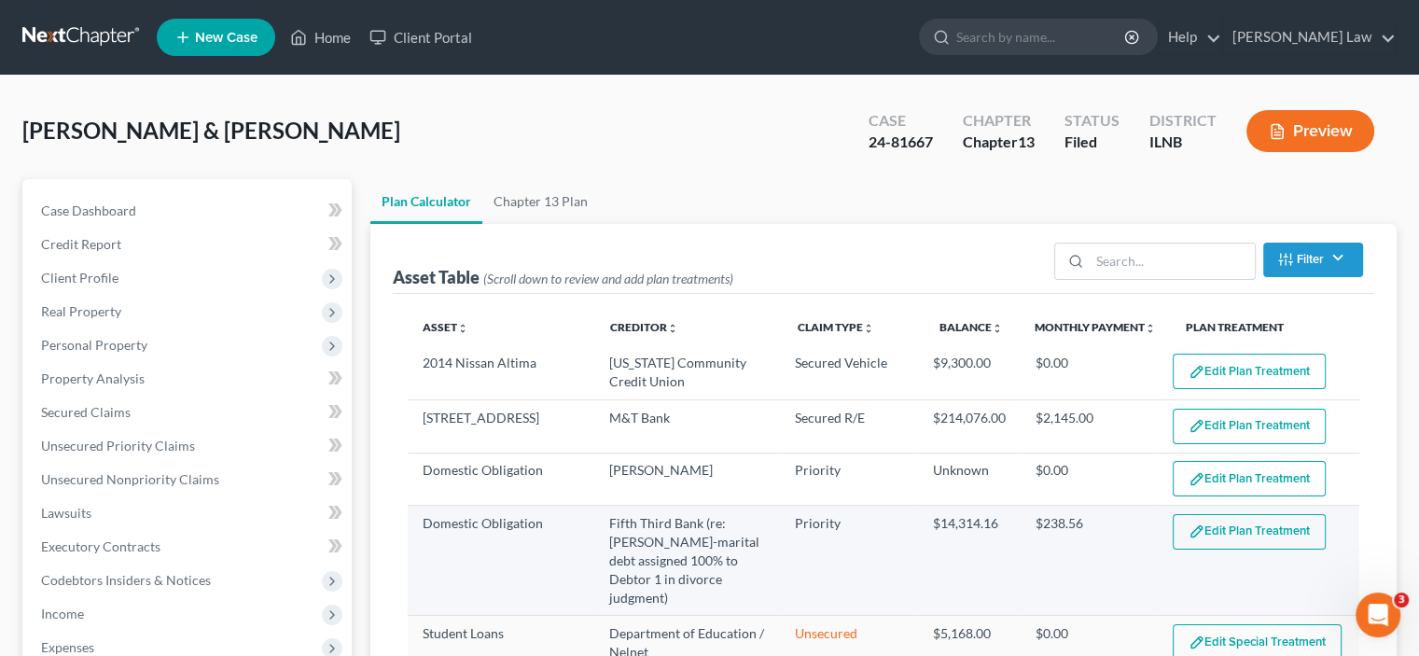
select select "59"
click at [1222, 530] on button "Edit Plan Treatment" at bounding box center [1249, 531] width 153 height 35
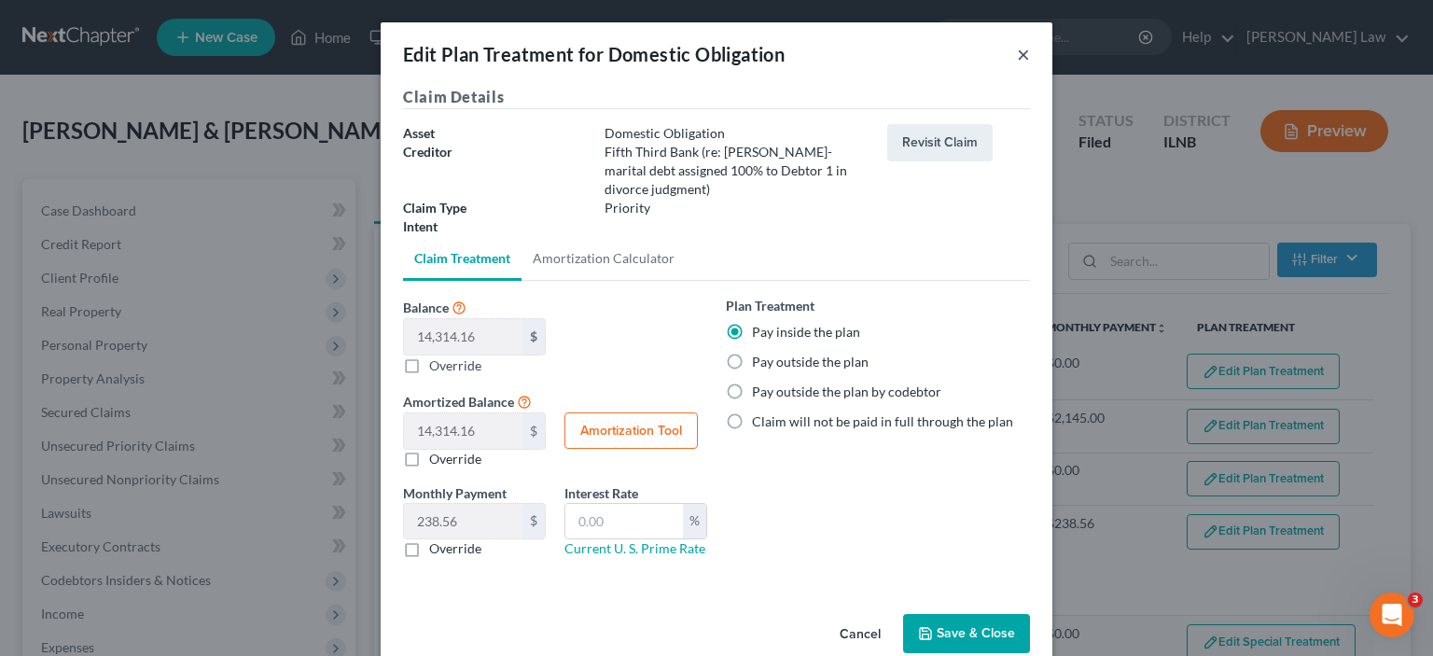
click at [1017, 62] on button "×" at bounding box center [1023, 54] width 13 height 22
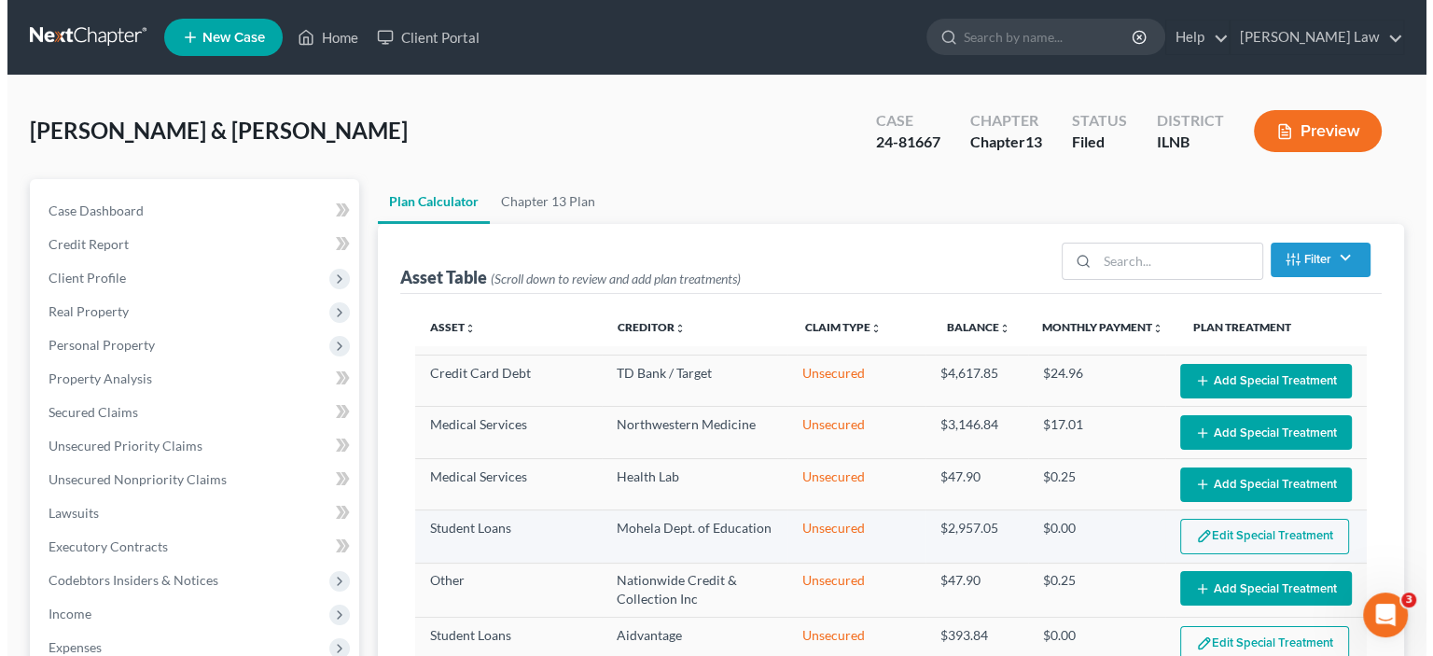
scroll to position [2463, 0]
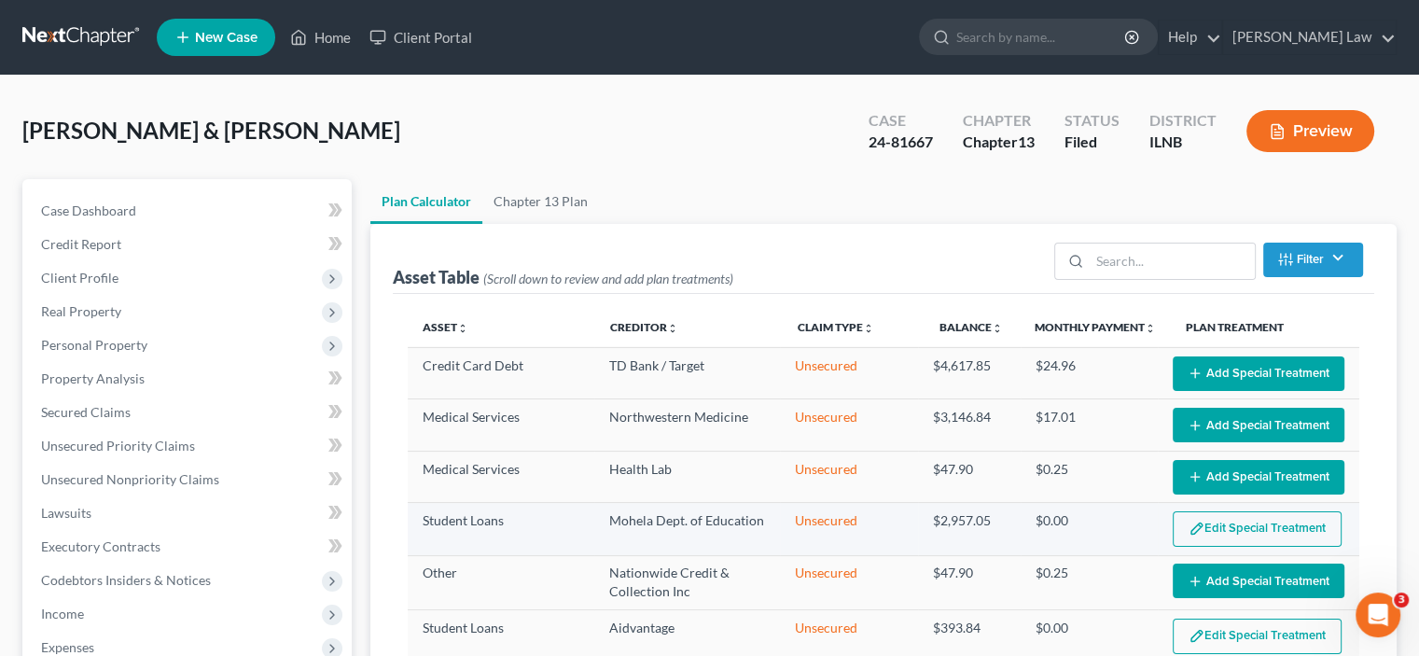
click at [1291, 511] on button "Edit Special Treatment" at bounding box center [1257, 528] width 169 height 35
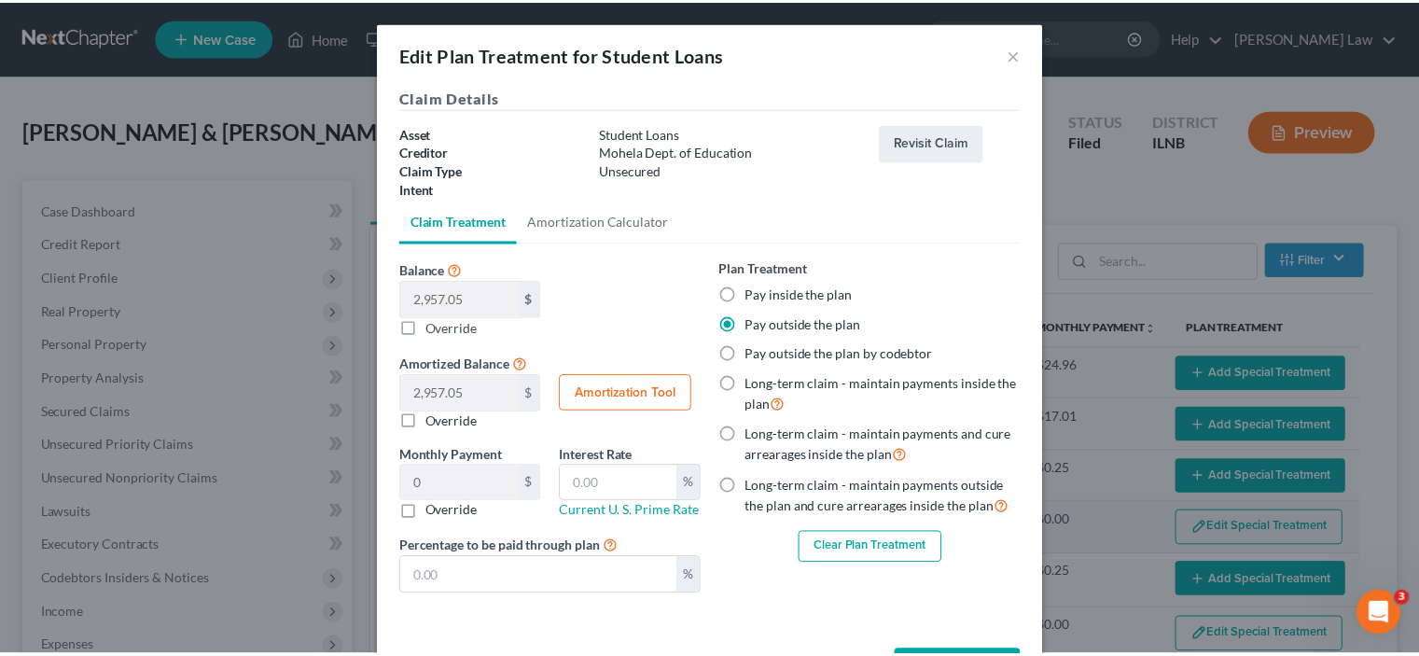
scroll to position [2456, 0]
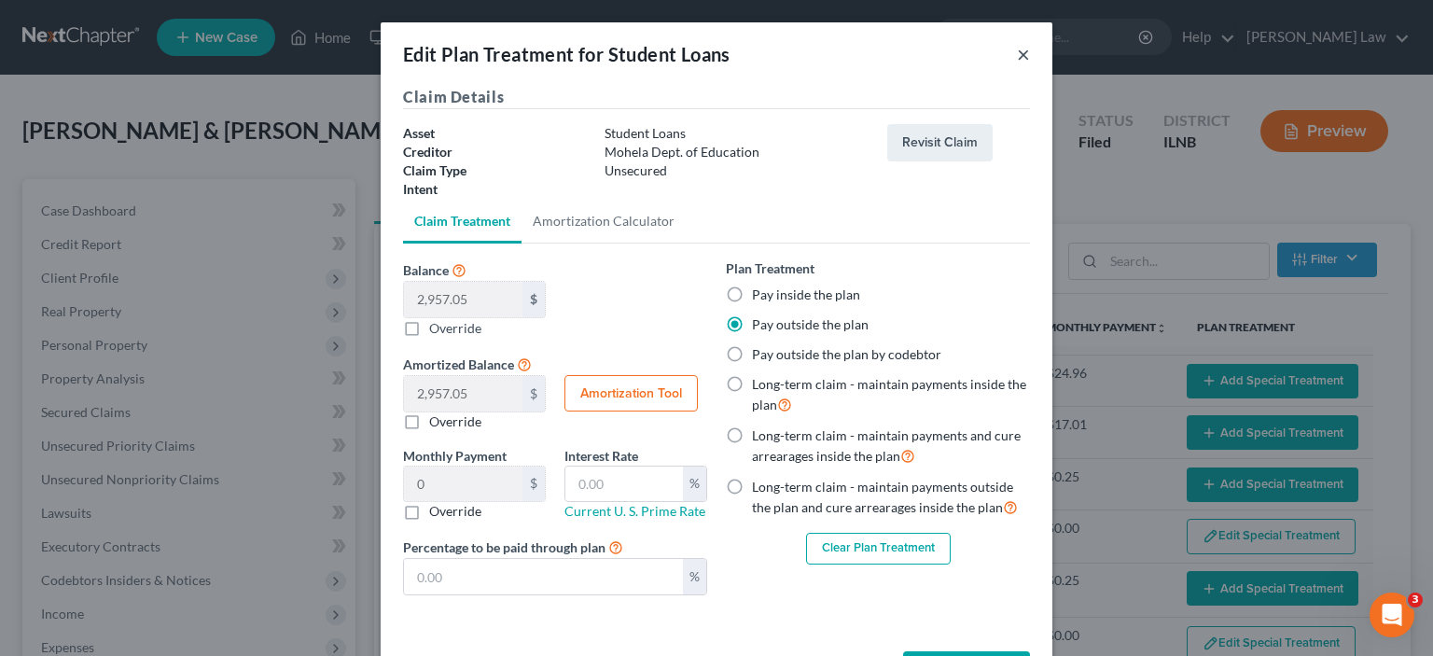
click at [1019, 56] on button "×" at bounding box center [1023, 54] width 13 height 22
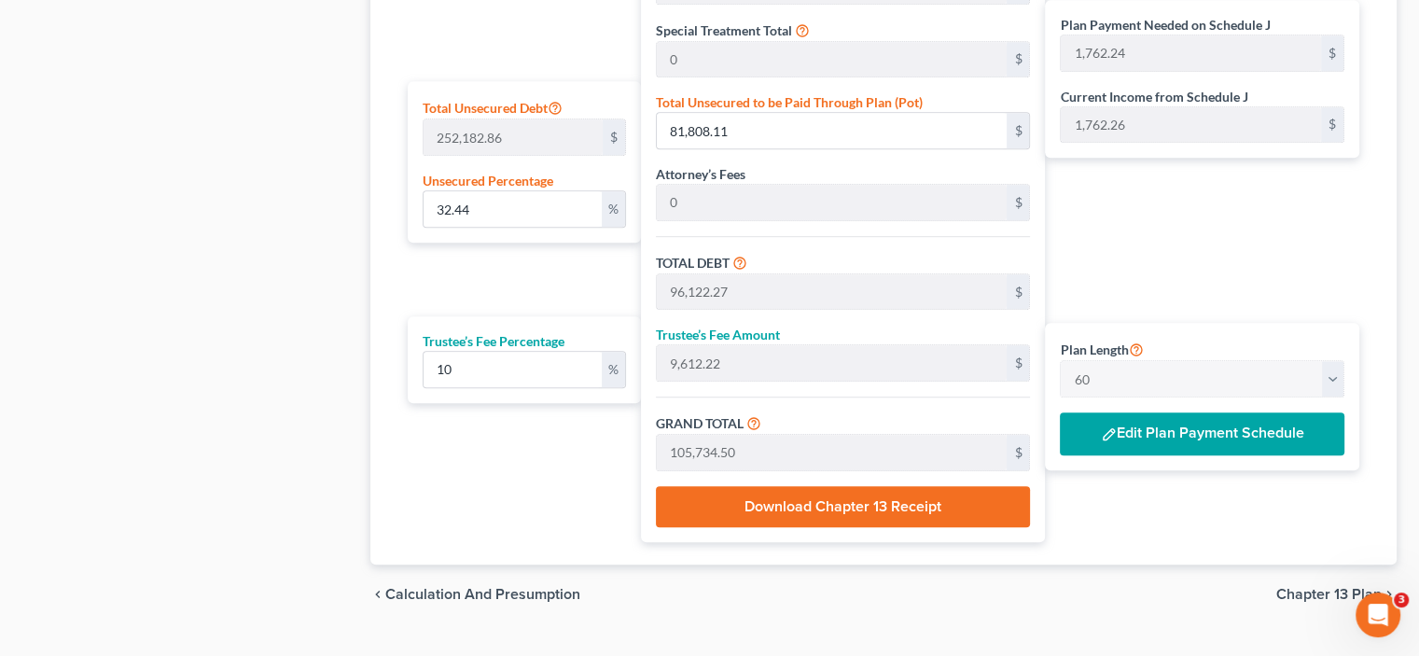
scroll to position [1157, 0]
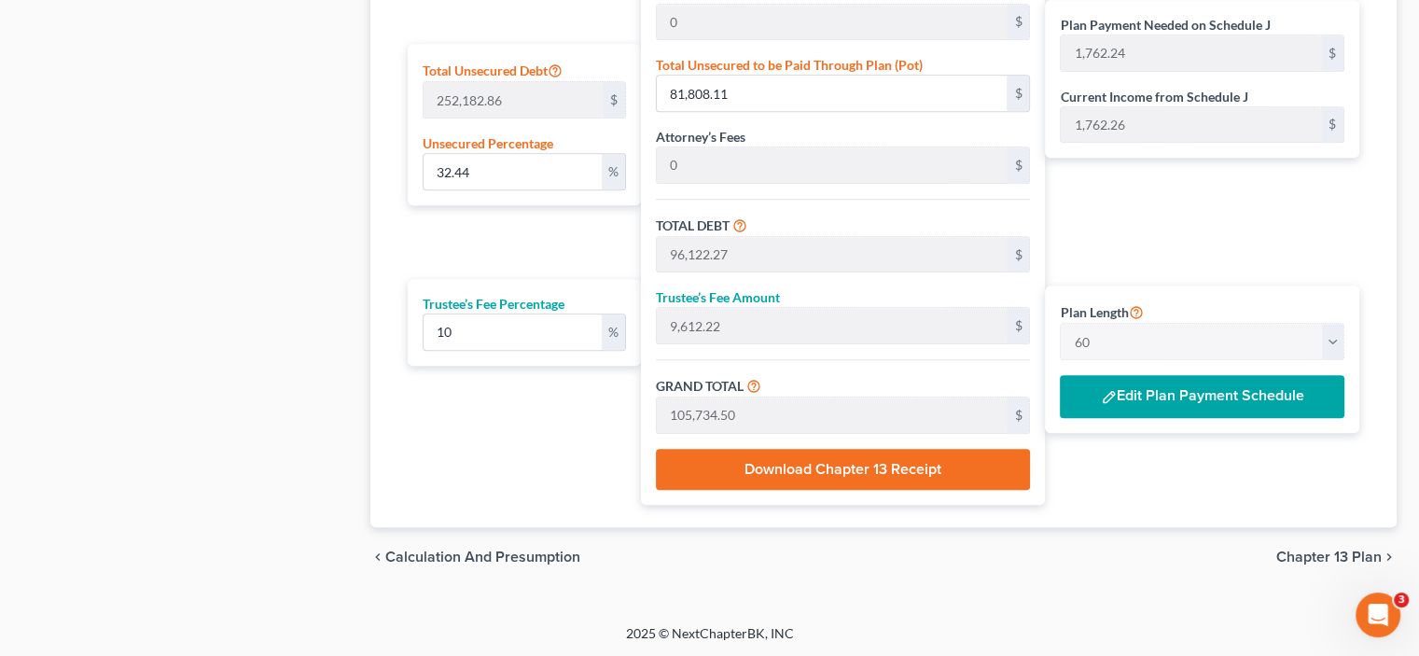
click at [1338, 553] on span "Chapter 13 Plan" at bounding box center [1329, 557] width 105 height 15
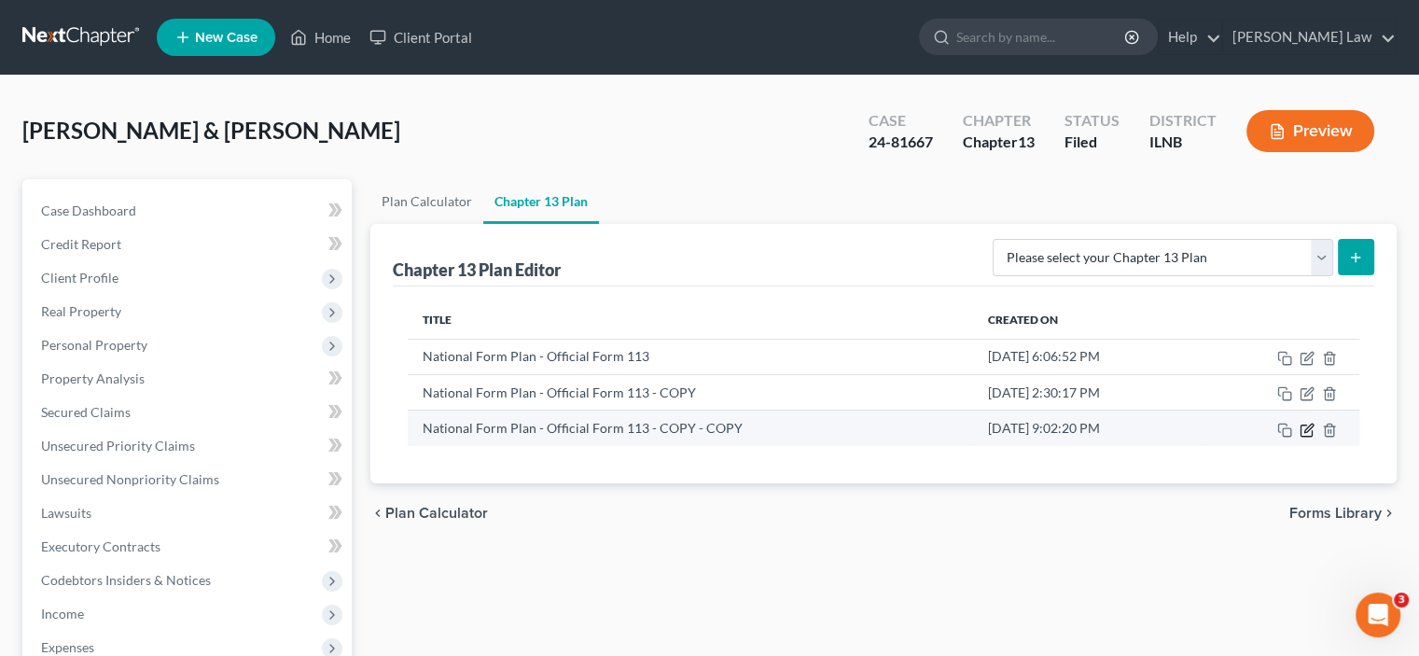
click at [1306, 432] on icon "button" at bounding box center [1307, 430] width 15 height 15
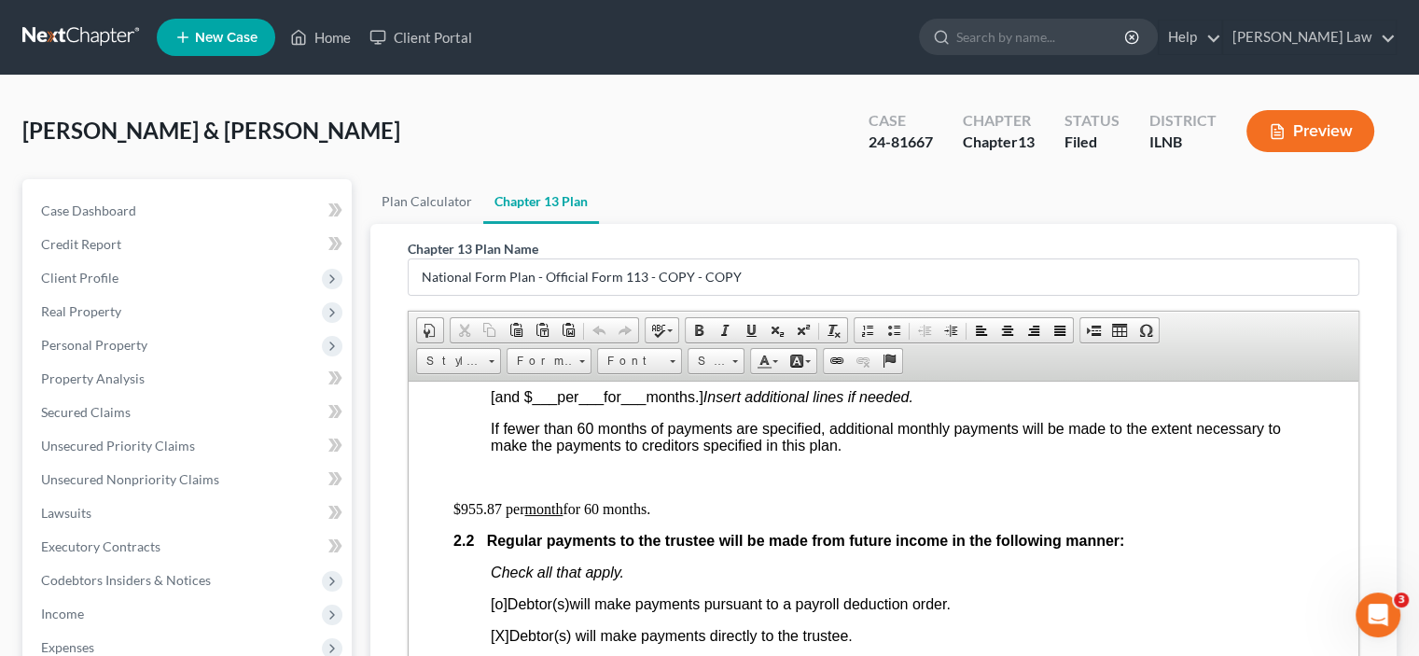
scroll to position [1120, 0]
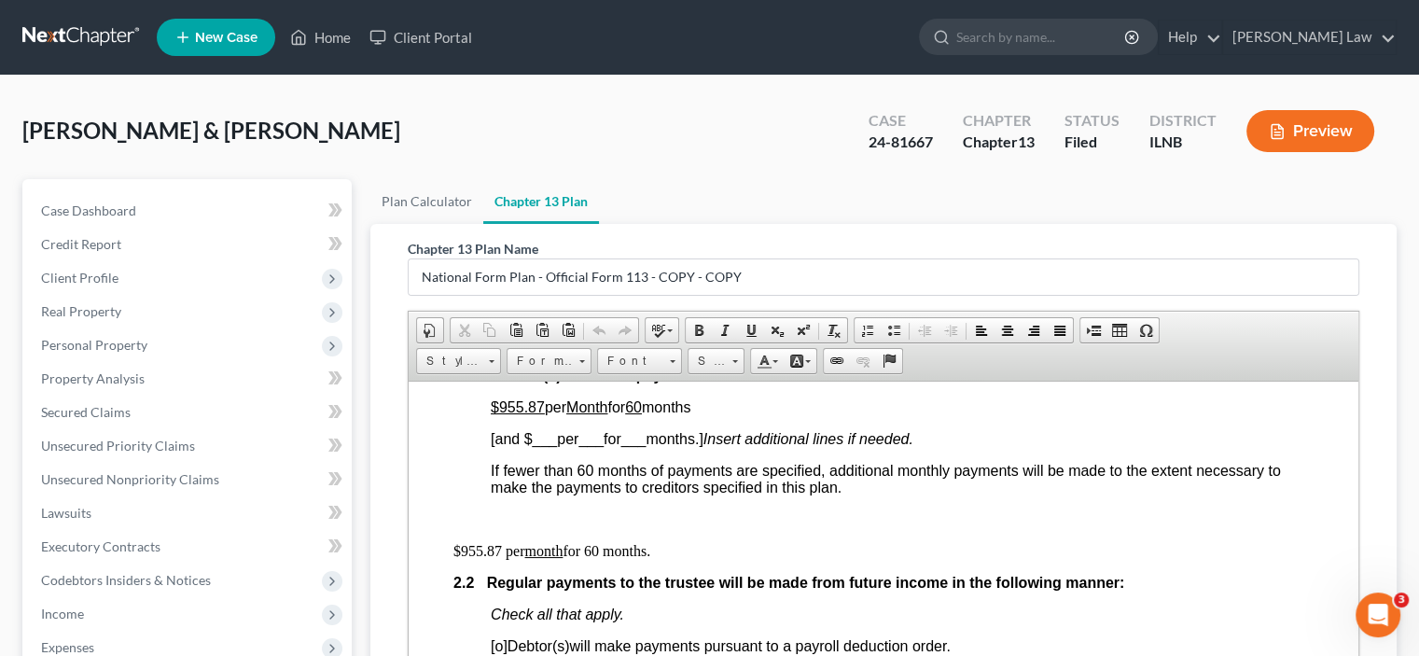
click at [497, 446] on span "[and $ ___ per ___ for ___ months.] Insert additional lines if needed." at bounding box center [702, 438] width 423 height 16
drag, startPoint x: 520, startPoint y: 452, endPoint x: 584, endPoint y: 443, distance: 64.9
click at [584, 443] on span "and $1,904.54 per month for 51 months." at bounding box center [618, 438] width 254 height 16
click at [750, 324] on span at bounding box center [751, 330] width 15 height 15
drag, startPoint x: 683, startPoint y: 448, endPoint x: 701, endPoint y: 440, distance: 19.2
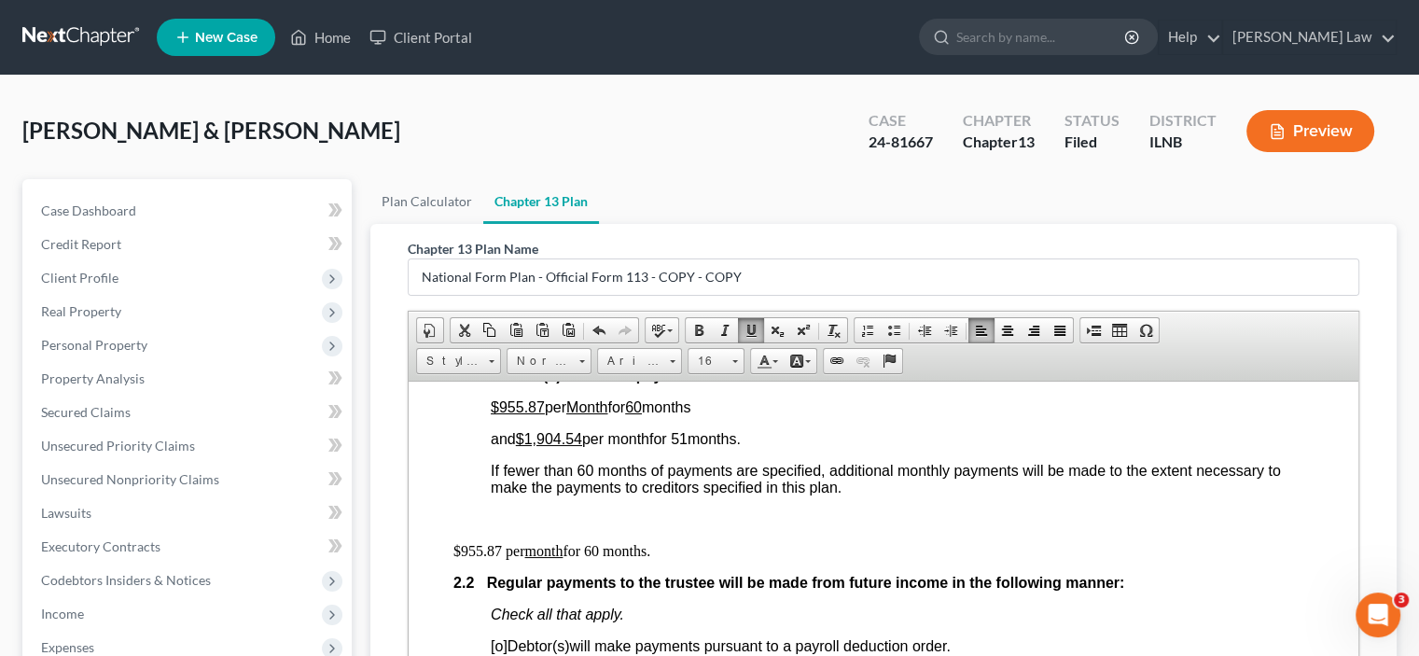
click at [701, 440] on span "and $1,904.54 per month for 51 months." at bounding box center [616, 438] width 250 height 16
click at [758, 337] on link "Underline" at bounding box center [751, 330] width 26 height 24
click at [805, 415] on p "$955.87 per Month for 60 months" at bounding box center [902, 406] width 823 height 17
click at [663, 559] on p "$955.87 per month for 60 months." at bounding box center [883, 550] width 860 height 17
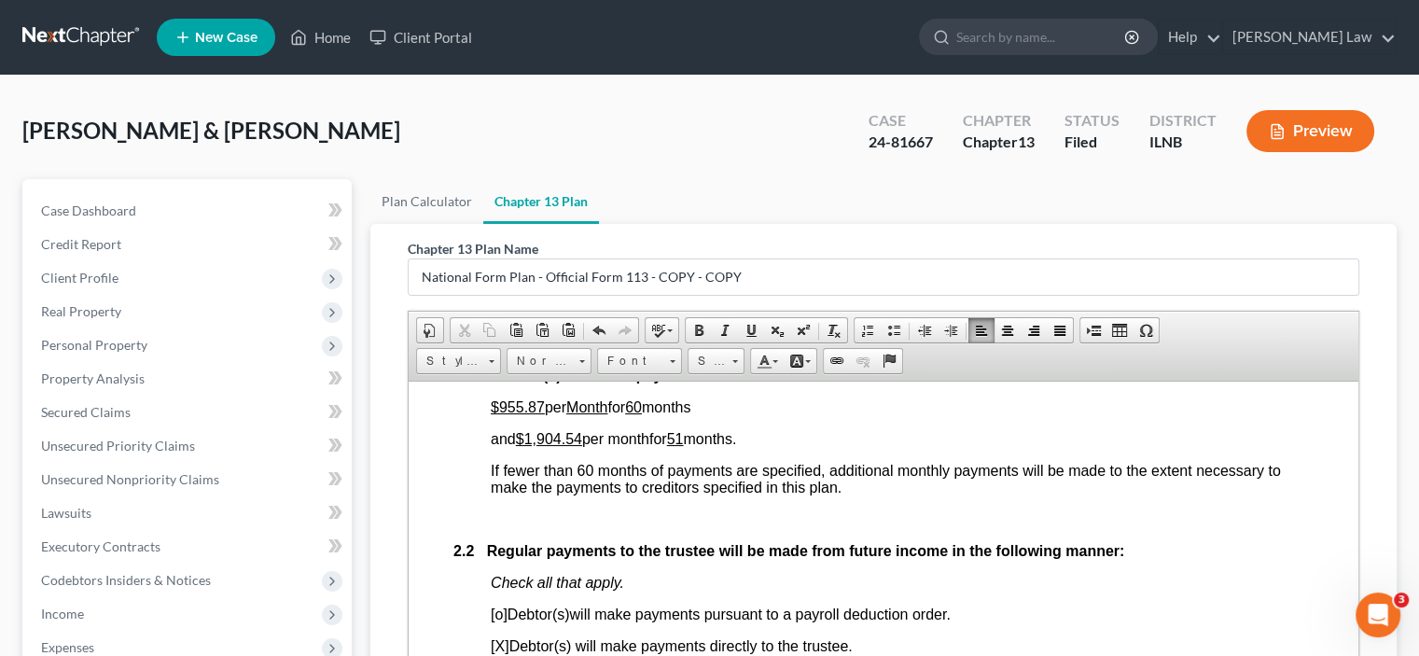
click at [642, 414] on u "60" at bounding box center [633, 406] width 17 height 16
click at [894, 527] on p at bounding box center [902, 518] width 823 height 17
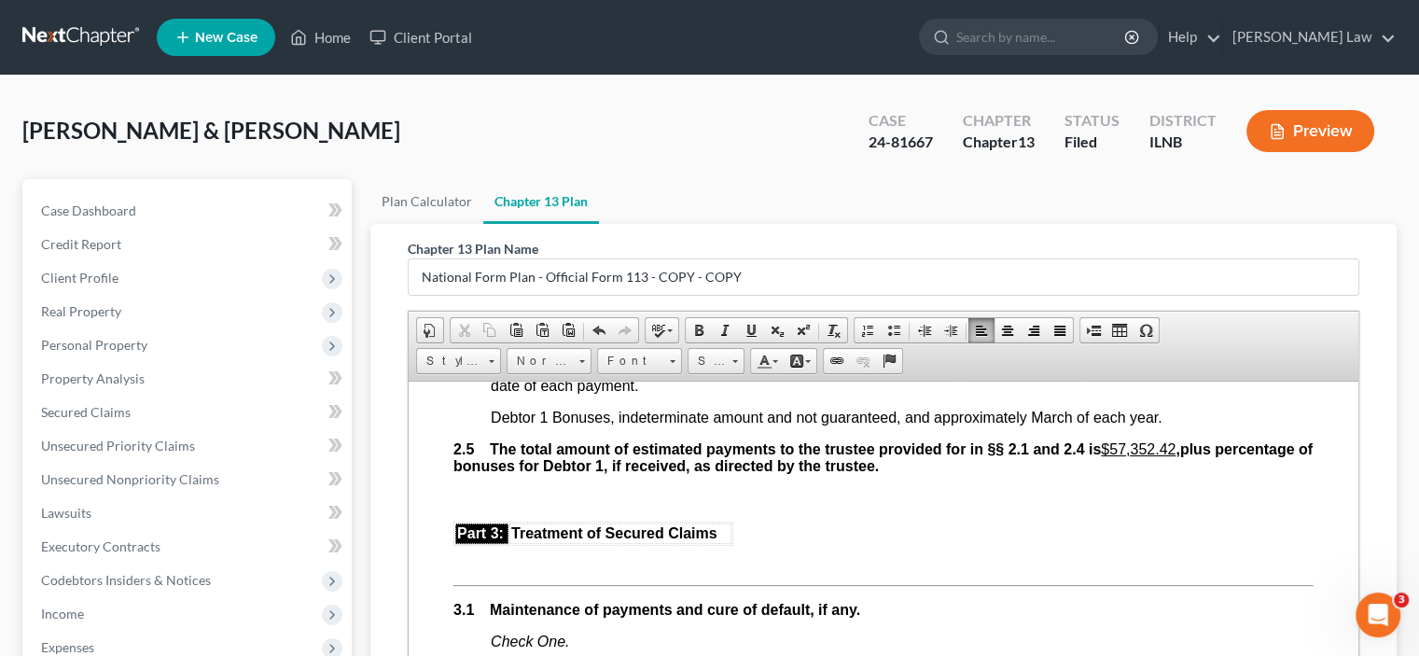
scroll to position [1773, 0]
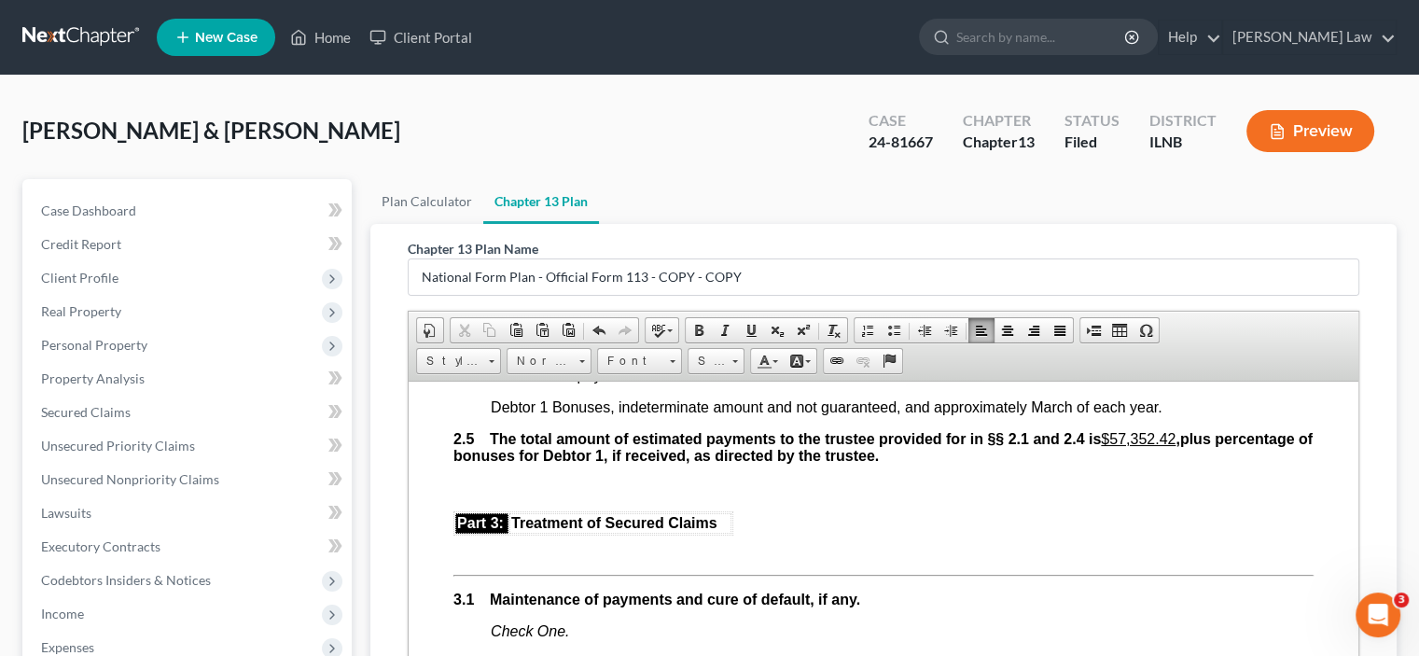
click at [556, 463] on b "plus percentage of bonuses for Debtor 1, if received, as directed by the truste…" at bounding box center [882, 446] width 859 height 33
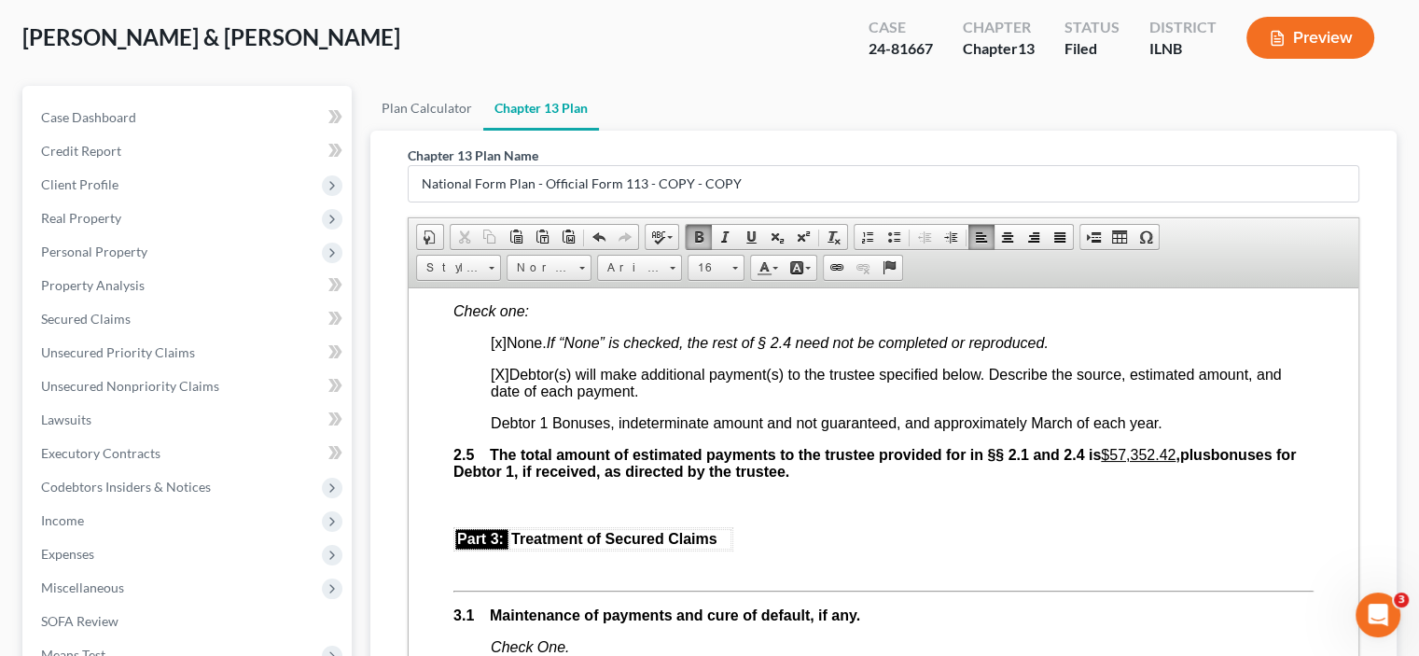
scroll to position [1680, 0]
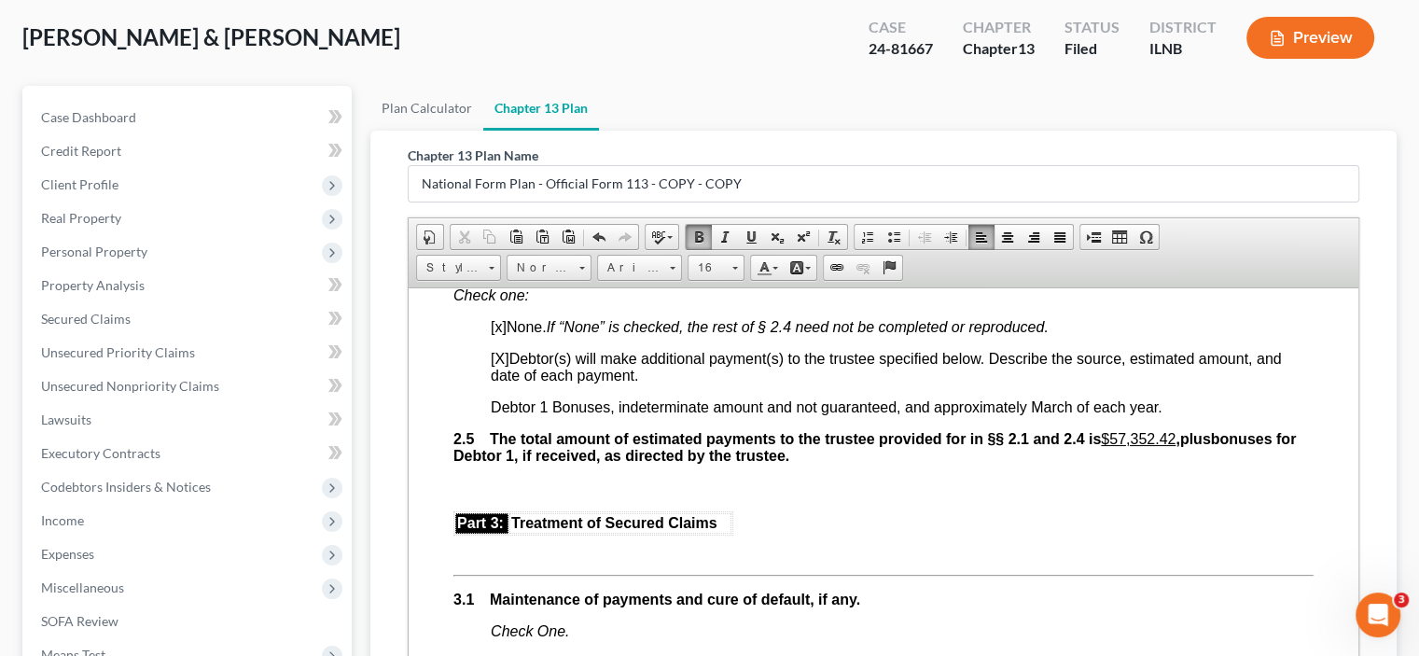
click at [1179, 446] on b "," at bounding box center [1178, 438] width 4 height 16
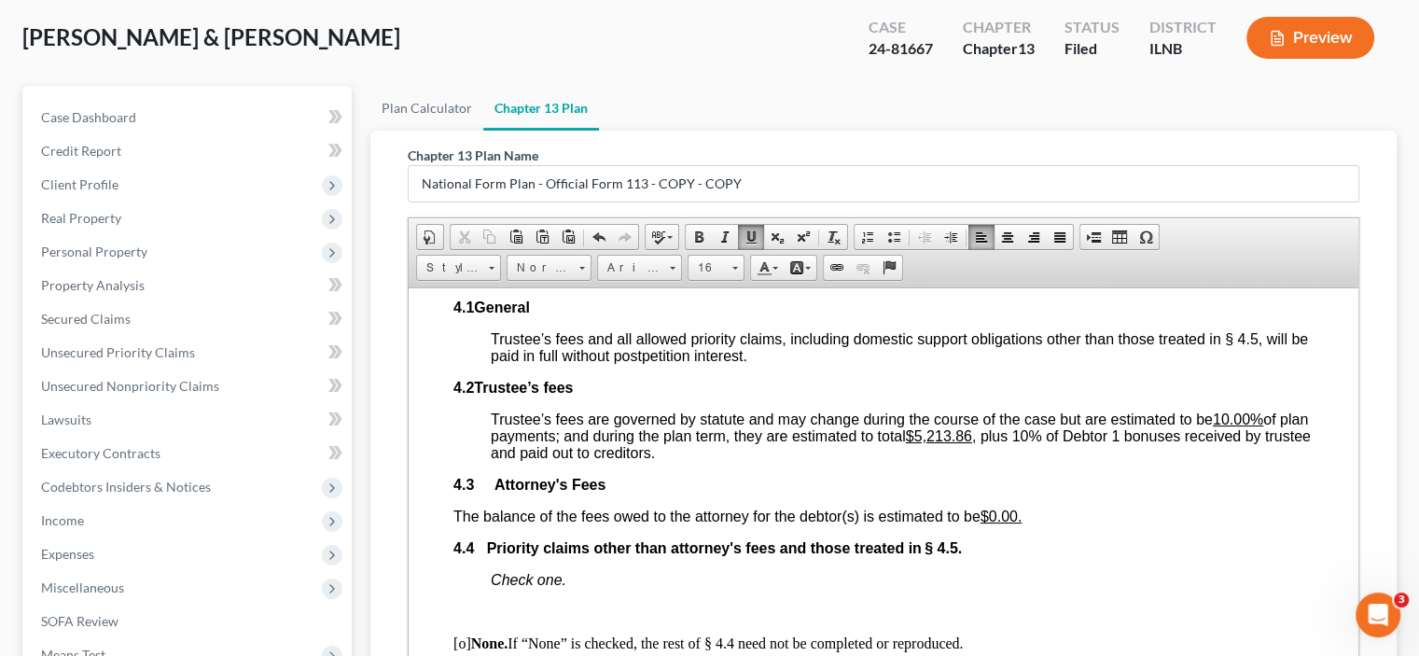
scroll to position [3173, 0]
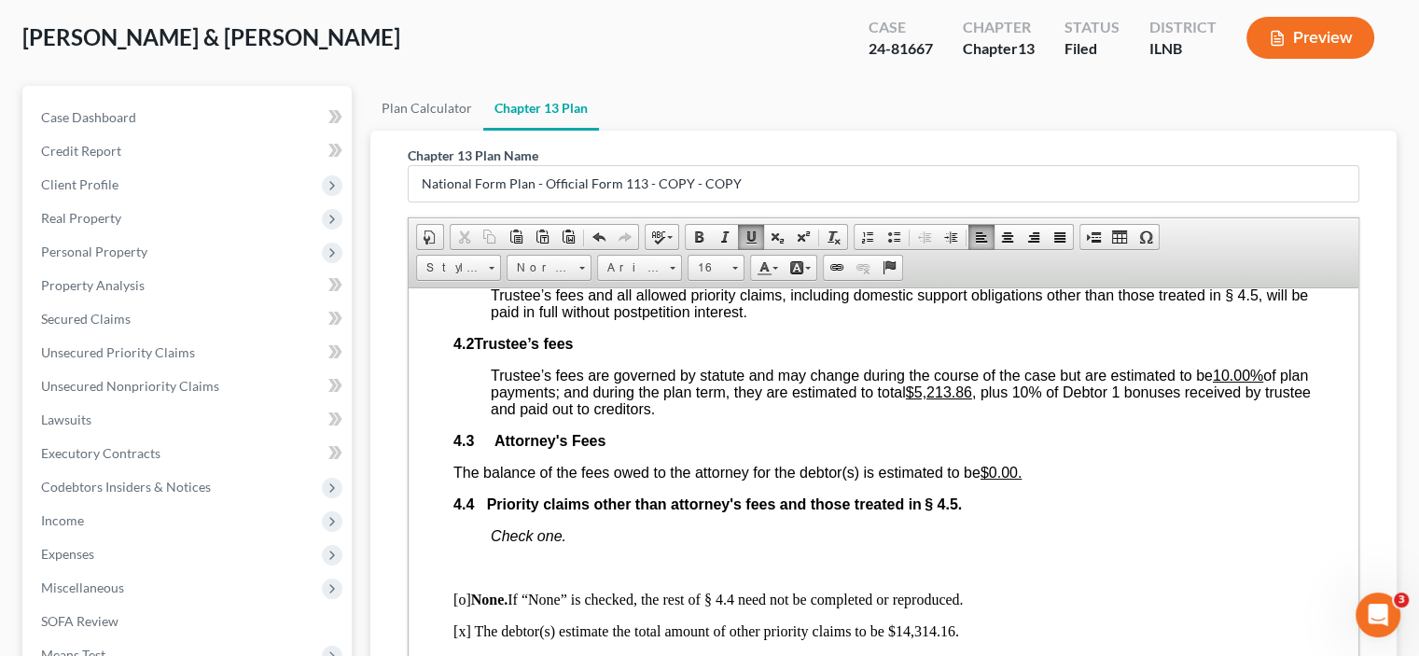
click at [1010, 416] on span "Trustee’s fees are governed by statute and may change during the course of the …" at bounding box center [901, 391] width 820 height 49
click at [744, 230] on span at bounding box center [751, 237] width 15 height 15
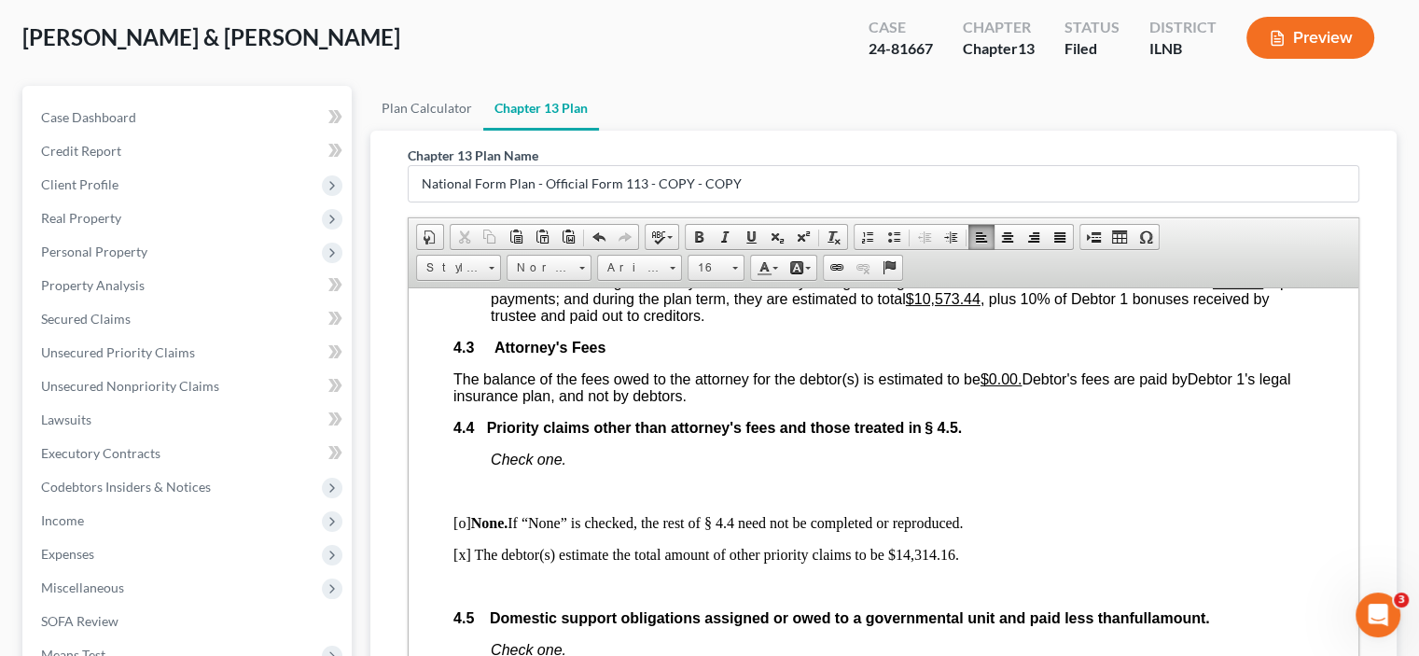
scroll to position [3266, 0]
click at [978, 563] on p "[x] The debtor(s) estimate the total amount of other priority claims to be $14,…" at bounding box center [883, 554] width 860 height 17
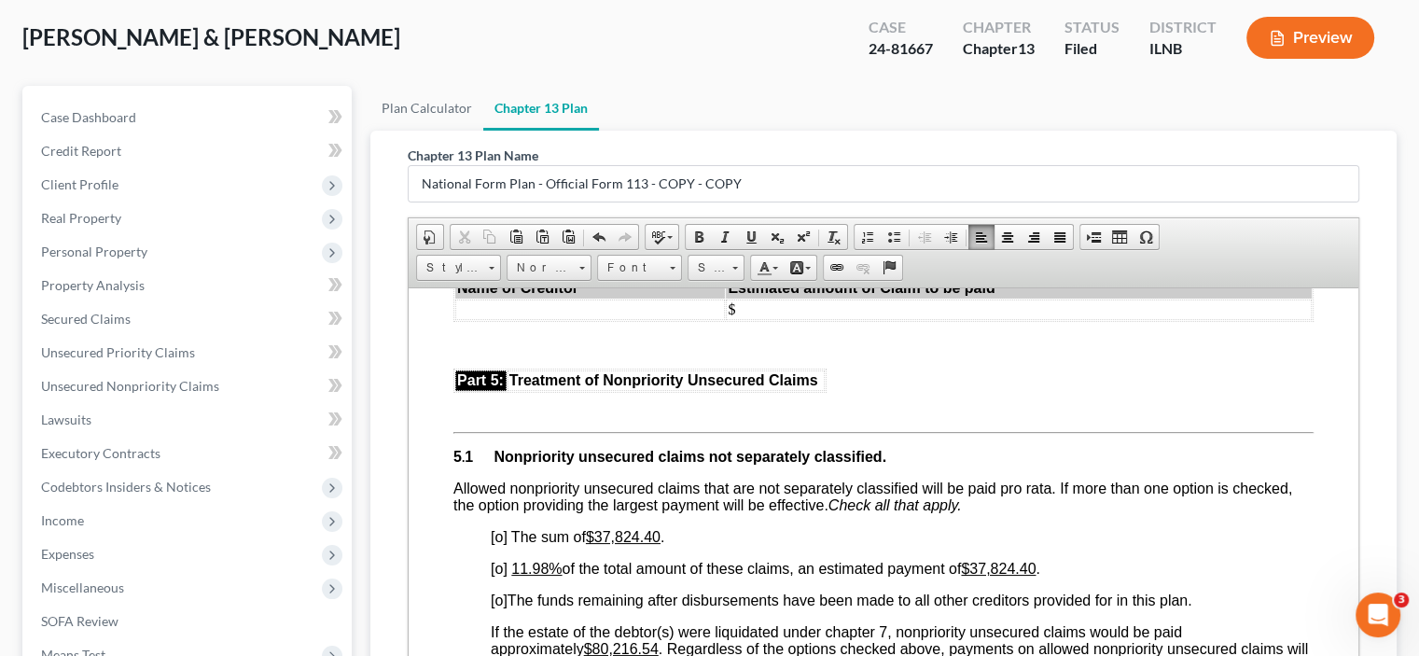
scroll to position [3826, 0]
